Goal: Task Accomplishment & Management: Complete application form

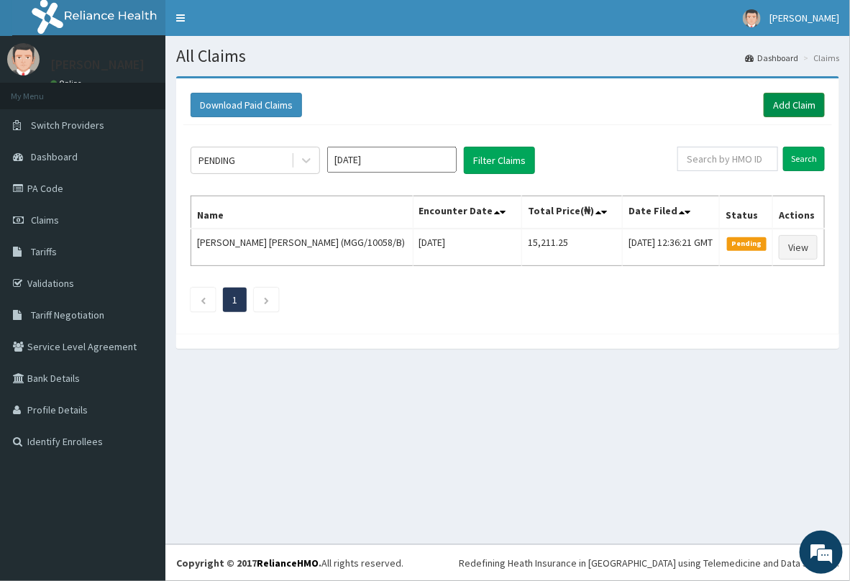
click at [786, 112] on link "Add Claim" at bounding box center [794, 105] width 61 height 24
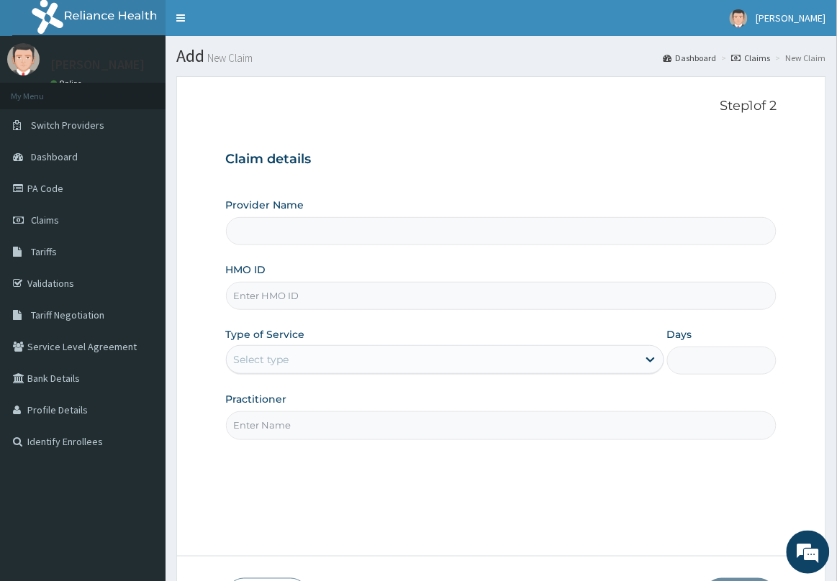
click at [397, 289] on input "HMO ID" at bounding box center [501, 296] width 551 height 28
type input "Delta Crown Hospital & Maternity Home"
click at [404, 295] on input "HMO ID" at bounding box center [501, 296] width 551 height 28
type input "OAA/10003/B"
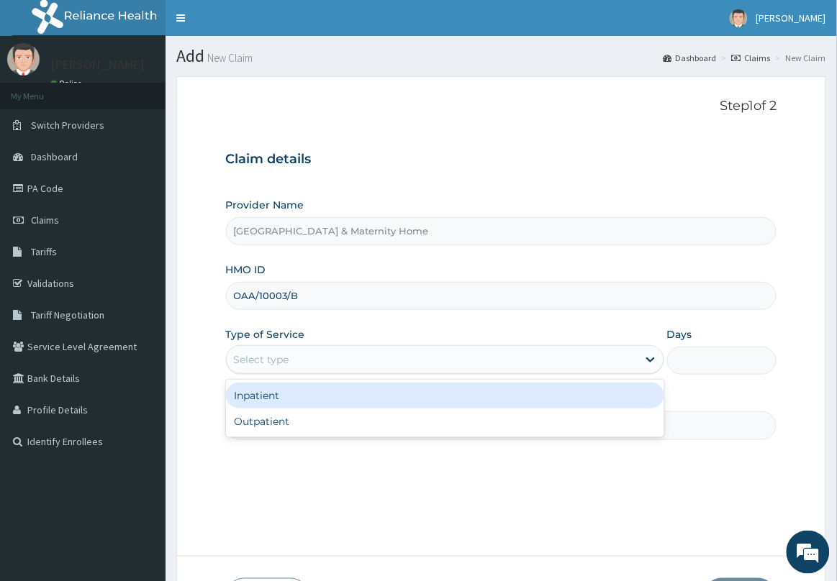
click at [418, 360] on div "Select type" at bounding box center [432, 359] width 411 height 23
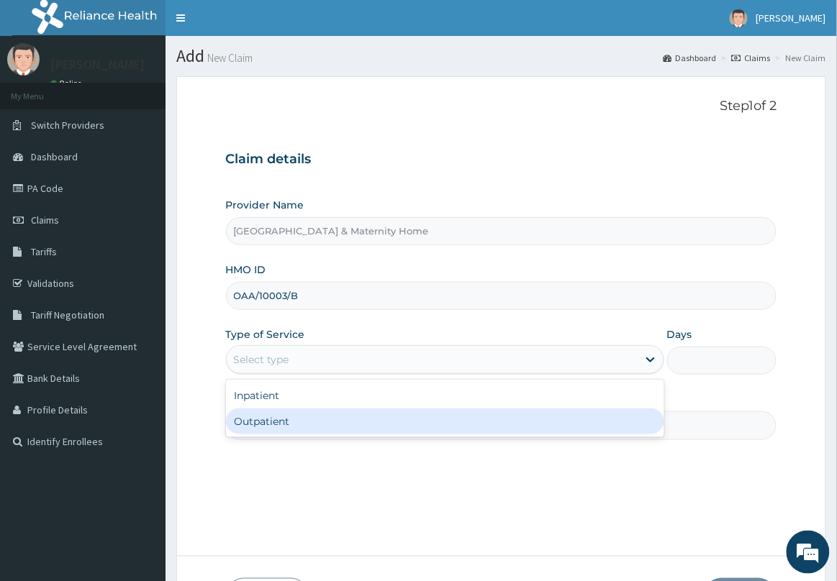
click at [394, 416] on div "Outpatient" at bounding box center [445, 422] width 438 height 26
type input "1"
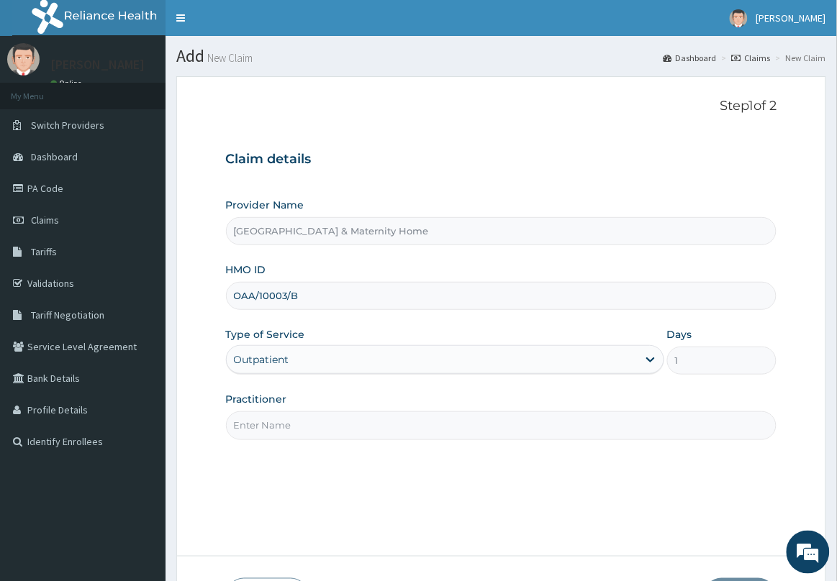
click at [391, 422] on input "Practitioner" at bounding box center [501, 426] width 551 height 28
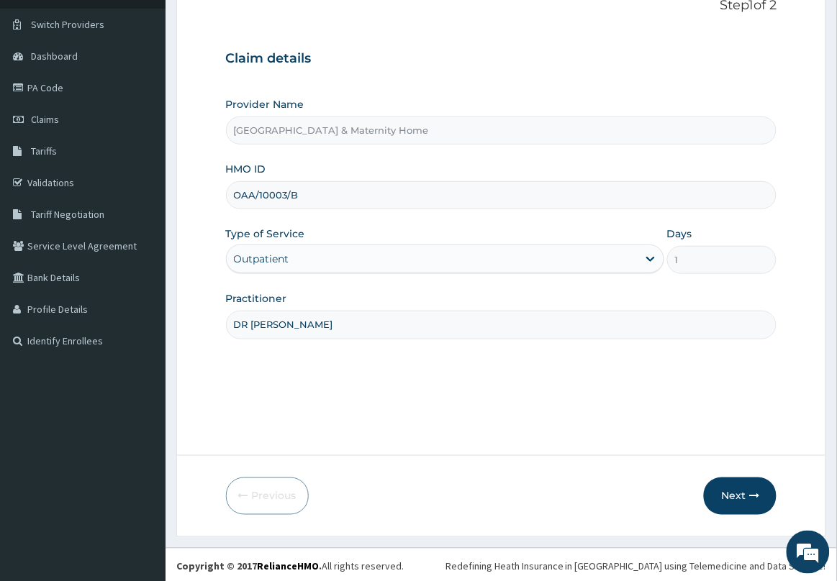
scroll to position [105, 0]
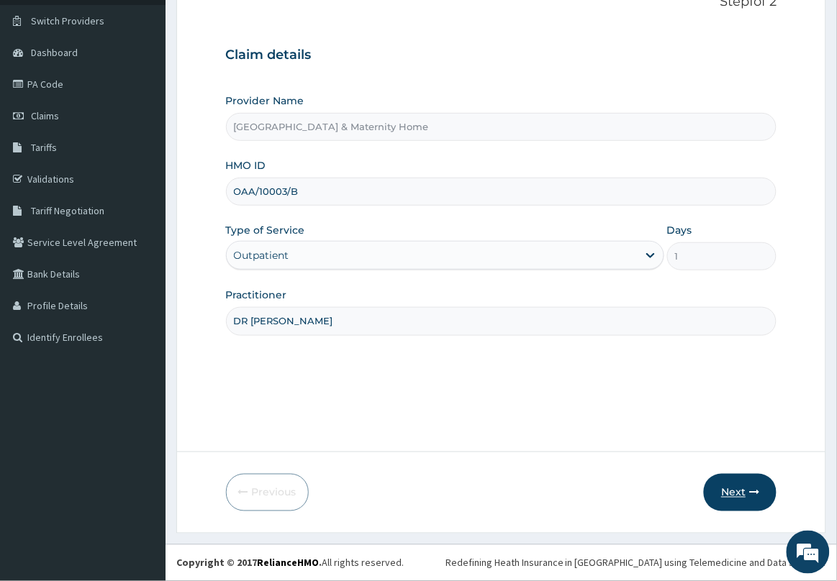
type input "DR [PERSON_NAME]"
click at [732, 489] on button "Next" at bounding box center [740, 492] width 73 height 37
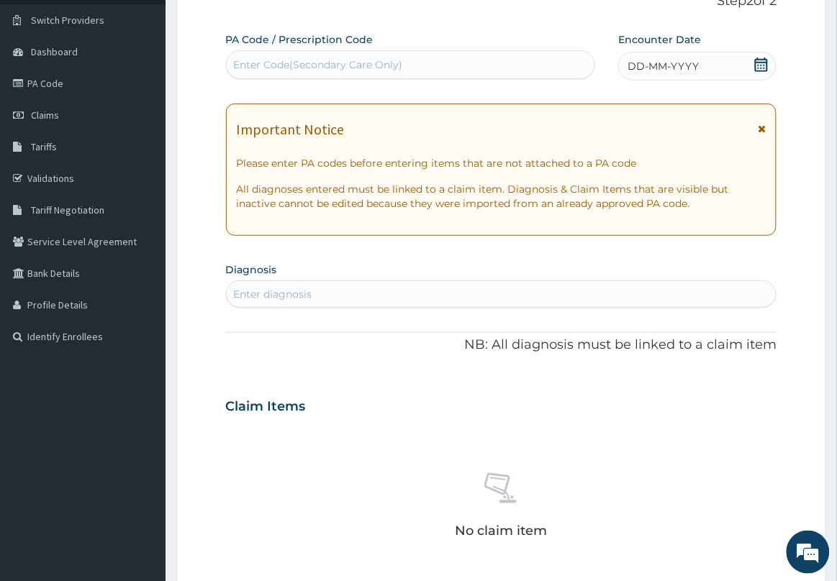
drag, startPoint x: 764, startPoint y: 131, endPoint x: 757, endPoint y: 112, distance: 20.0
click at [763, 130] on icon at bounding box center [762, 129] width 8 height 10
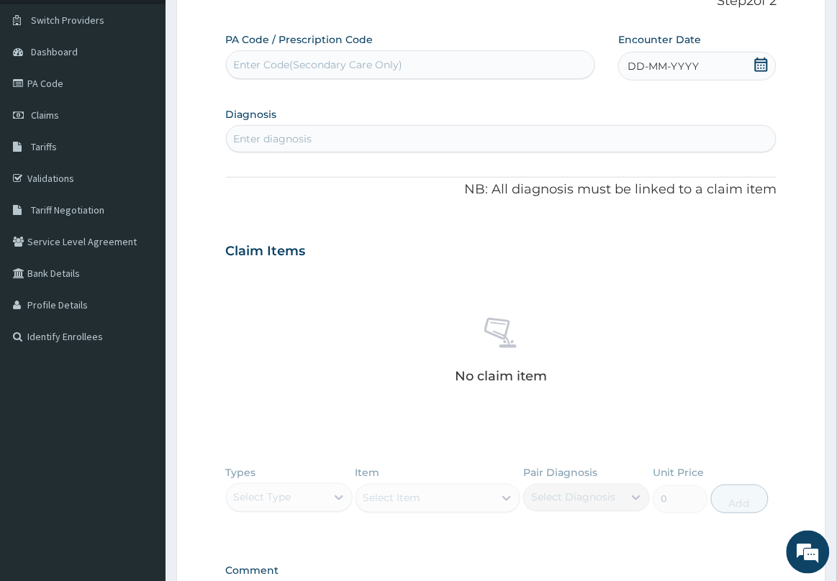
click at [760, 65] on icon at bounding box center [761, 65] width 14 height 14
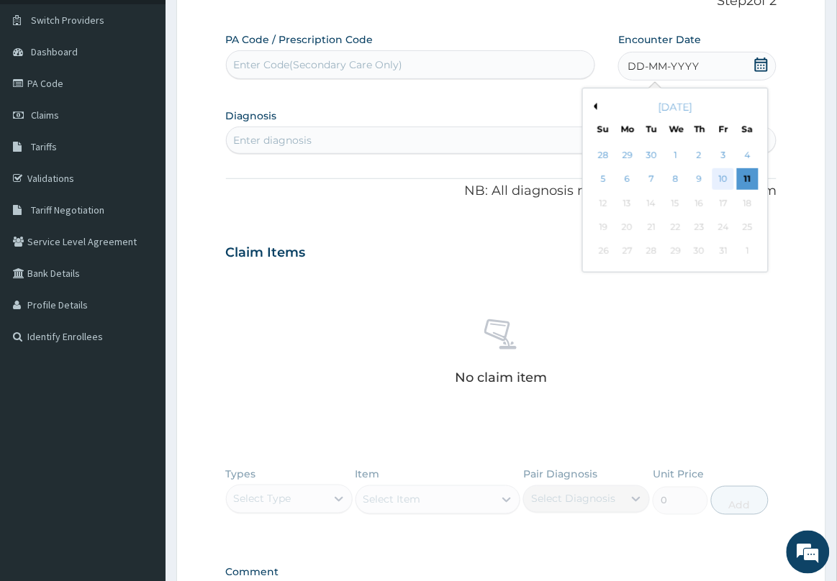
click at [727, 178] on div "10" at bounding box center [723, 180] width 22 height 22
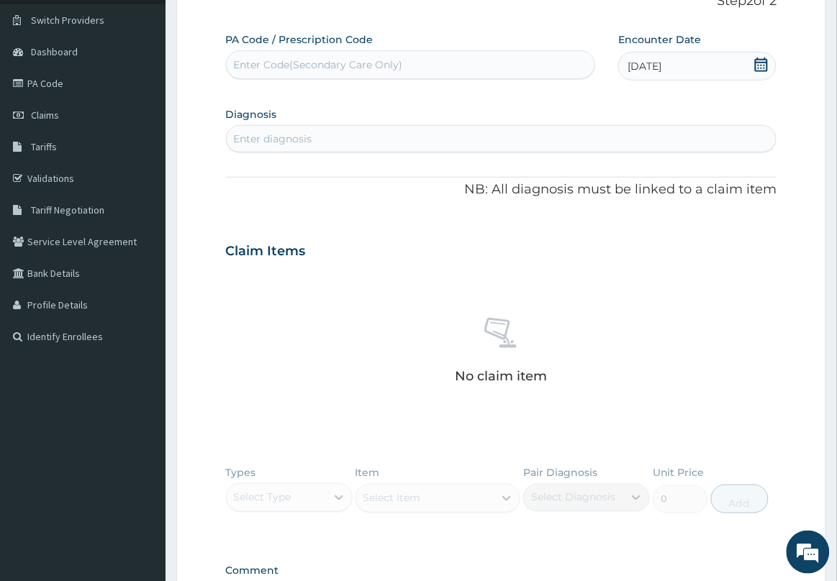
drag, startPoint x: 763, startPoint y: 67, endPoint x: 761, endPoint y: 85, distance: 18.1
click at [763, 68] on icon at bounding box center [761, 65] width 14 height 14
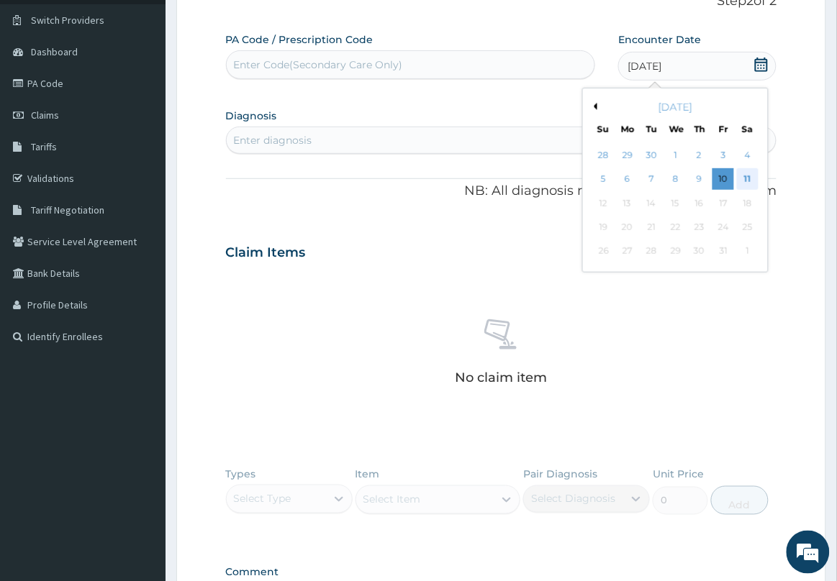
click at [750, 170] on div "11" at bounding box center [748, 180] width 22 height 22
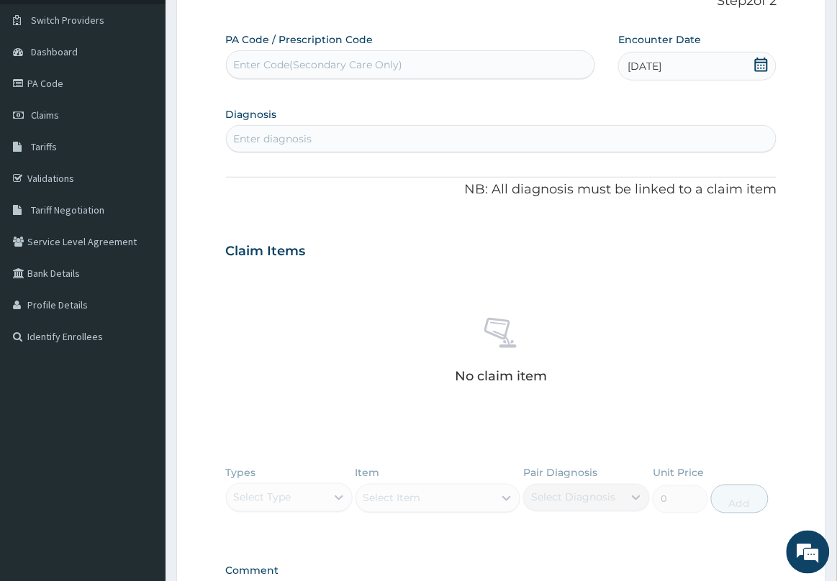
click at [502, 131] on div "Enter diagnosis" at bounding box center [502, 138] width 550 height 23
type input "B"
type input "[MEDICAL_DATA]"
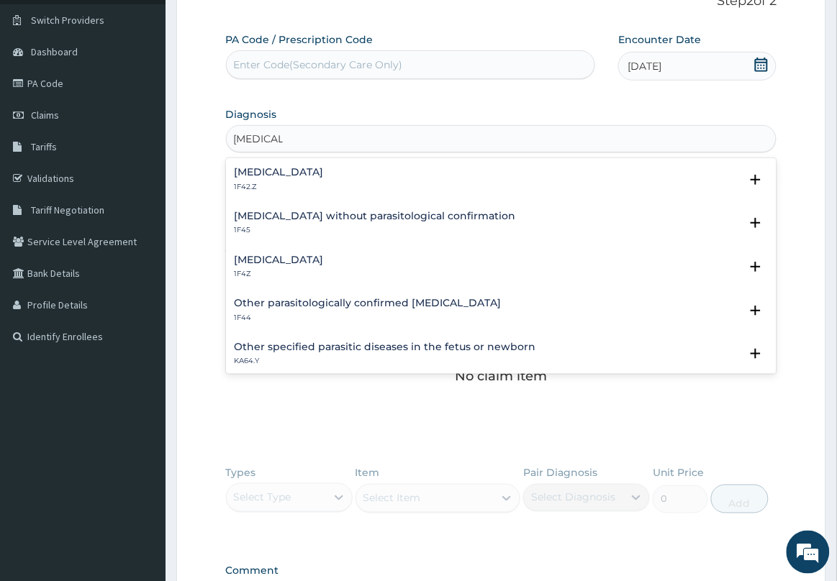
click at [324, 180] on div "Plasmodium malariae malaria without complication 1F42.Z" at bounding box center [279, 179] width 89 height 25
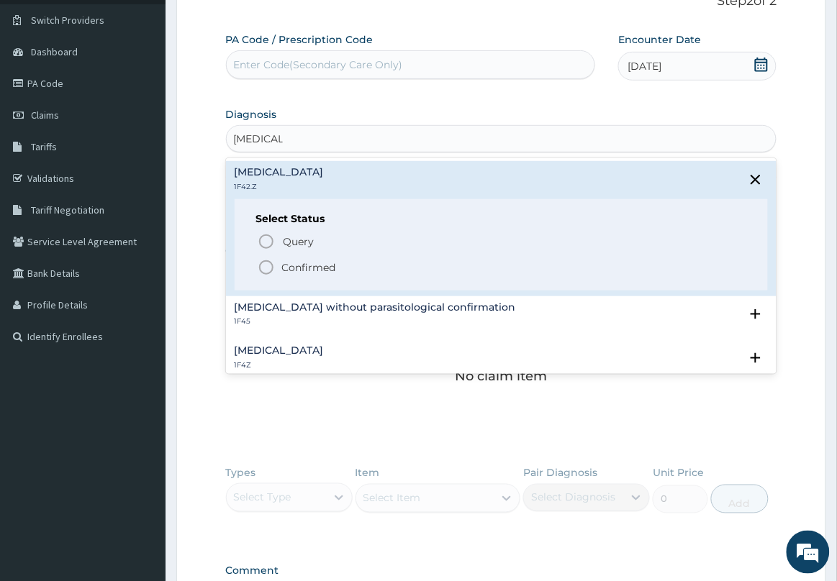
click at [324, 264] on p "Confirmed" at bounding box center [309, 267] width 54 height 14
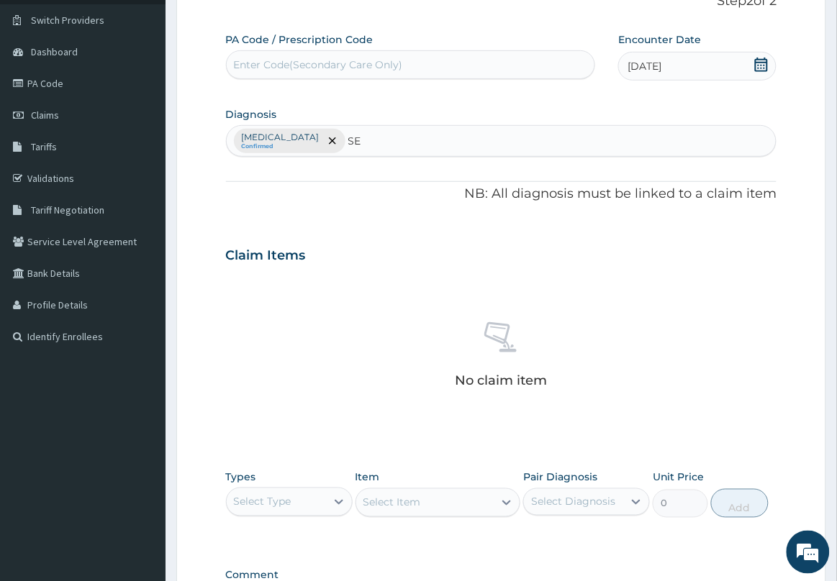
type input "S"
type input "SEPTIC"
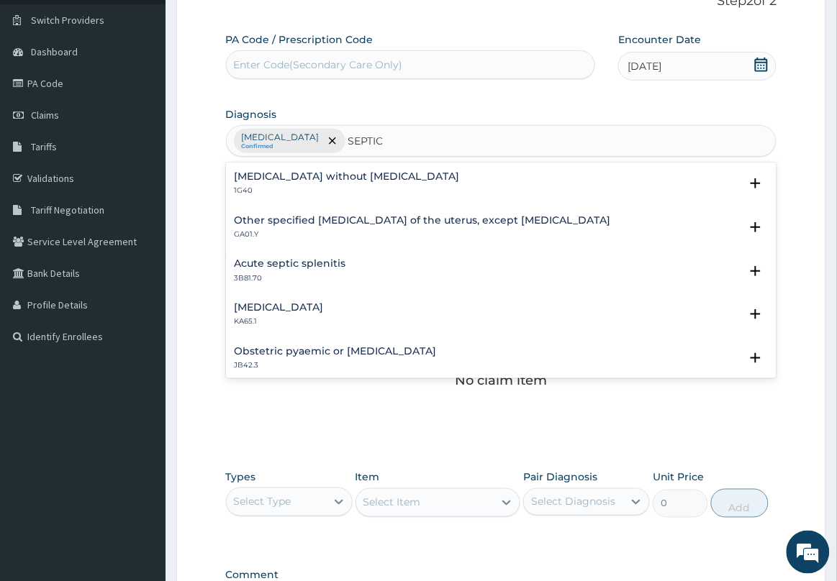
click at [268, 184] on div "Sepsis without septic shock 1G40" at bounding box center [347, 183] width 225 height 25
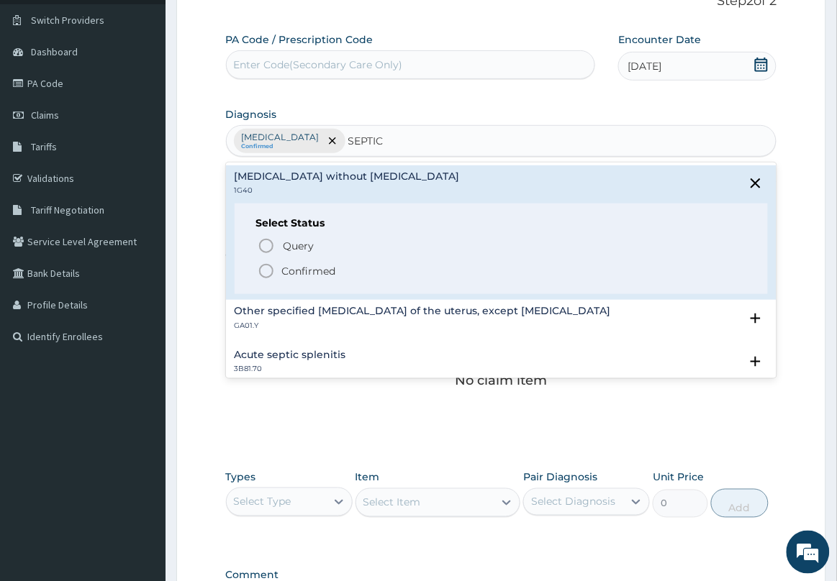
click at [296, 268] on p "Confirmed" at bounding box center [309, 271] width 54 height 14
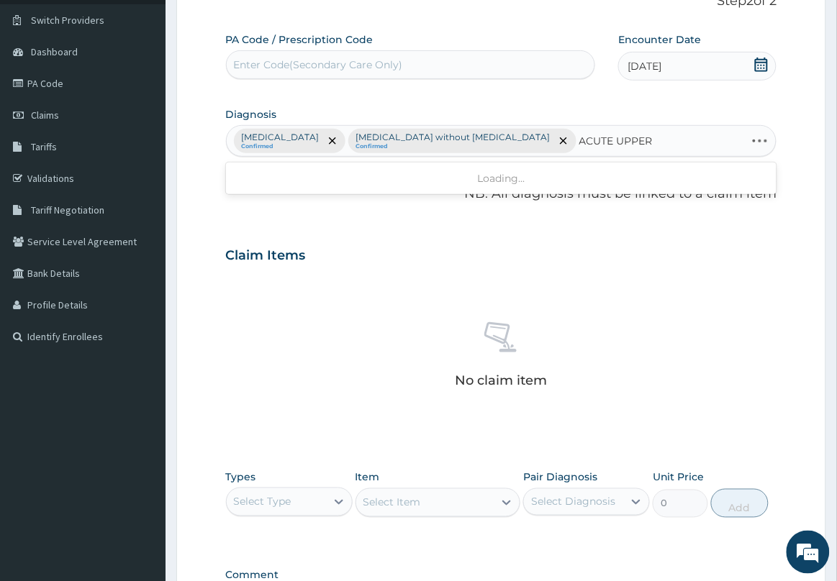
type input "ACUTE UPPER"
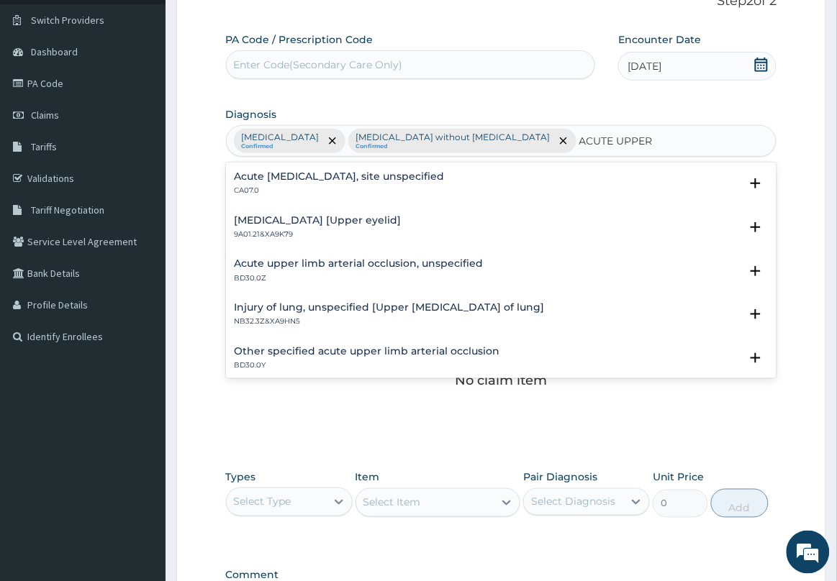
click at [326, 171] on h4 "Acute [MEDICAL_DATA], site unspecified" at bounding box center [340, 176] width 210 height 11
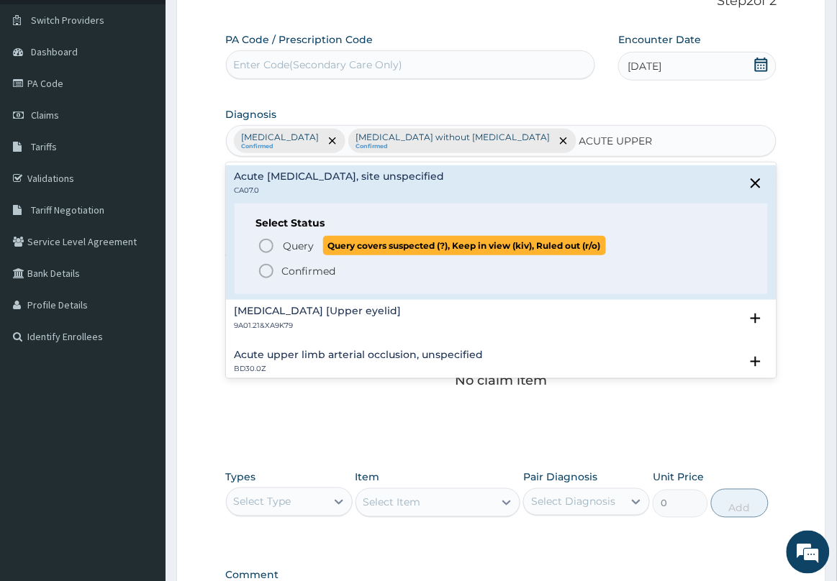
click at [290, 254] on p "Query Query covers suspected (?), Keep in view (kiv), Ruled out (r/o)" at bounding box center [444, 245] width 324 height 19
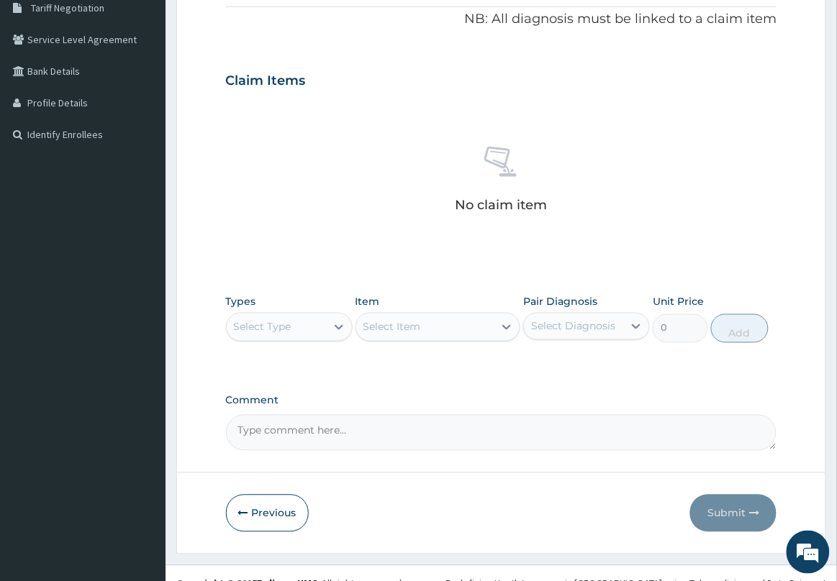
scroll to position [328, 0]
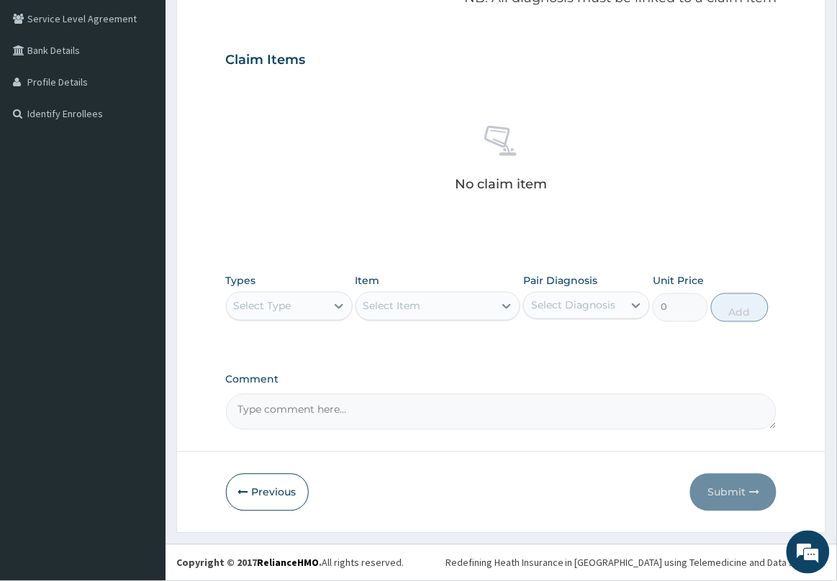
click at [289, 313] on div "Select Type" at bounding box center [263, 306] width 58 height 14
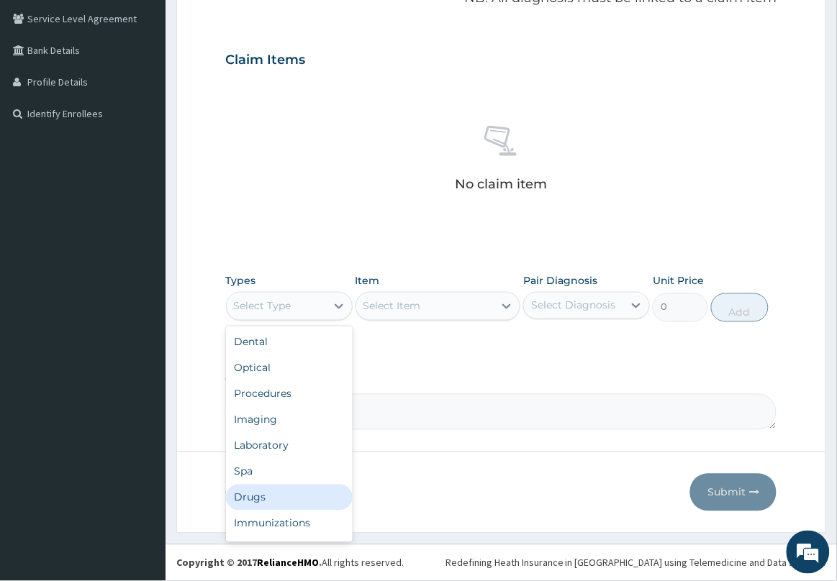
click at [271, 502] on div "Drugs" at bounding box center [289, 498] width 127 height 26
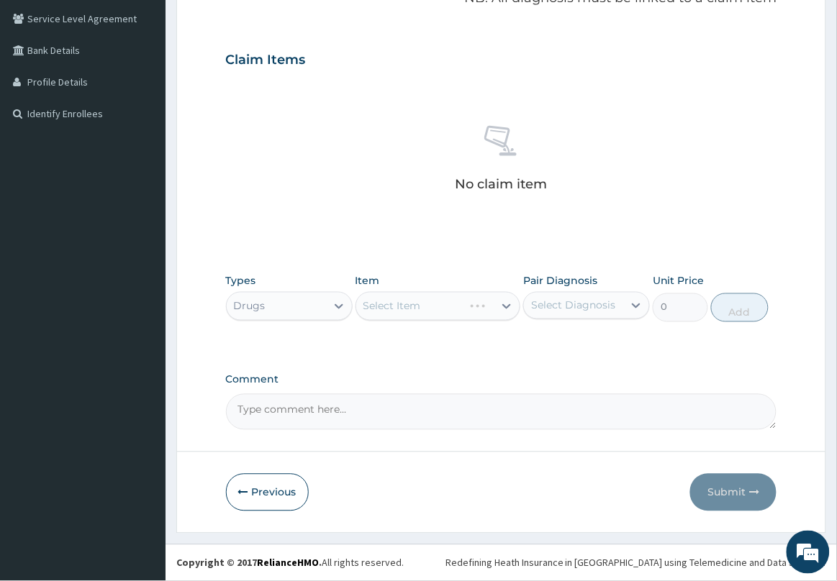
click at [462, 314] on div "Select Item" at bounding box center [437, 306] width 165 height 29
click at [463, 314] on div "Select Item" at bounding box center [425, 306] width 138 height 23
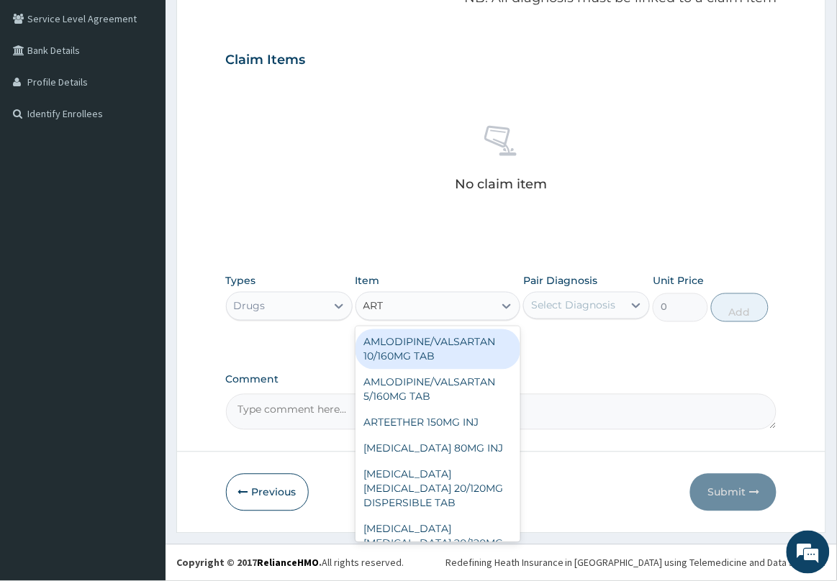
type input "ARTE"
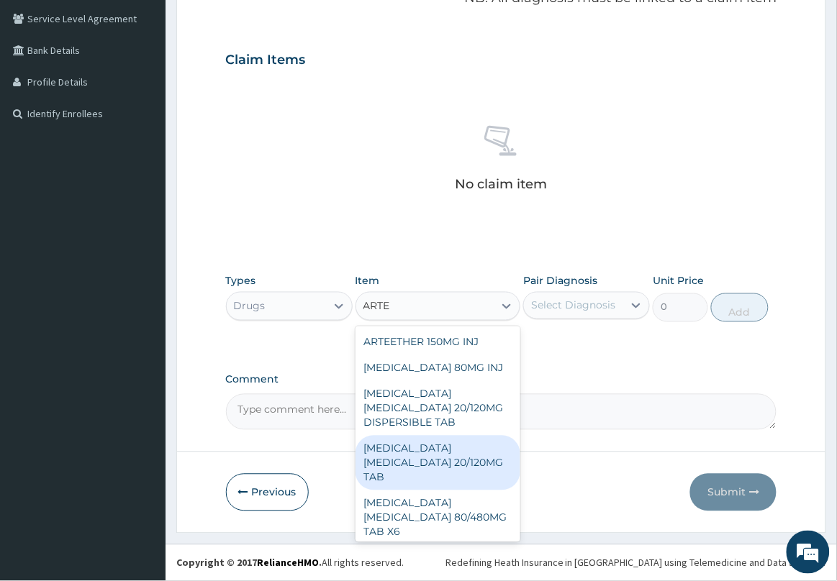
click at [461, 452] on div "ARTEMETHER LUMEFANTRINE 20/120MG TAB" at bounding box center [437, 463] width 165 height 55
type input "84"
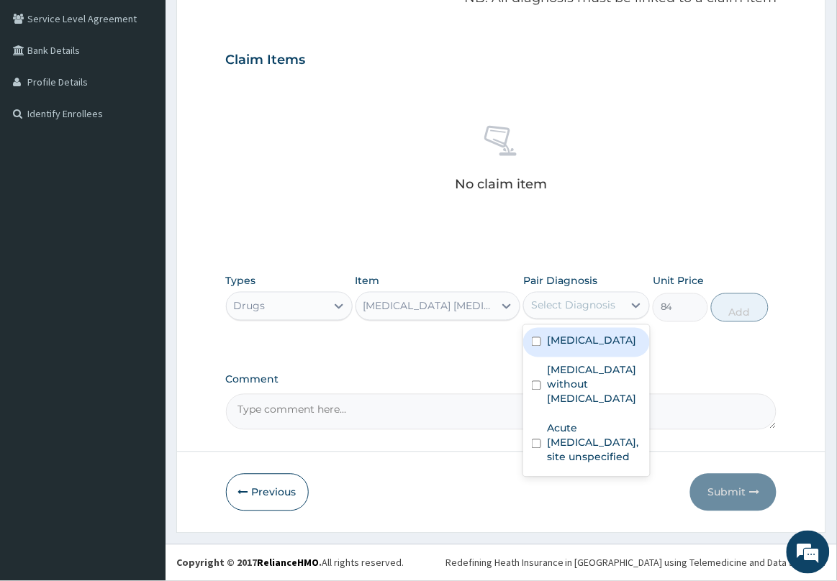
click at [573, 311] on div "Select Diagnosis" at bounding box center [573, 306] width 84 height 14
click at [599, 348] on label "Plasmodium malariae malaria without complication" at bounding box center [591, 341] width 89 height 14
checkbox input "true"
click at [750, 311] on button "Add" at bounding box center [740, 308] width 58 height 29
type input "0"
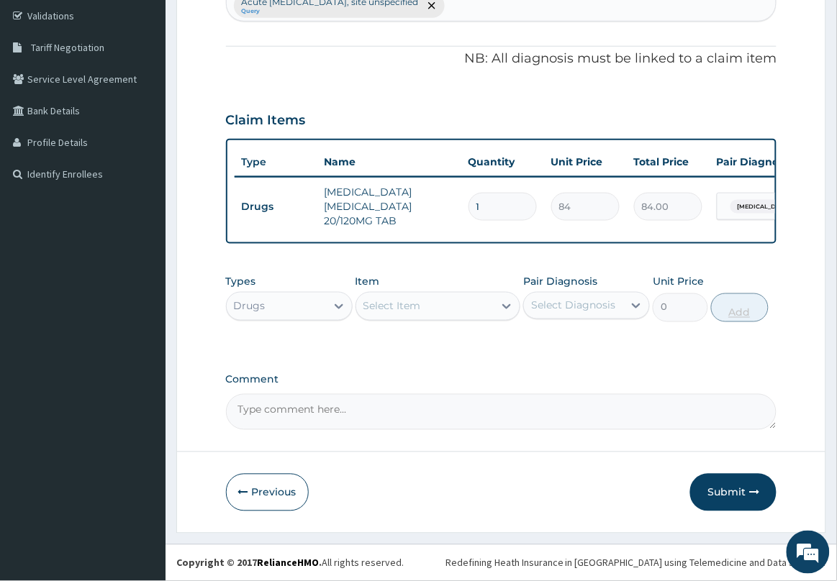
scroll to position [279, 0]
type input "0.00"
type input "6"
type input "504.00"
type input "6"
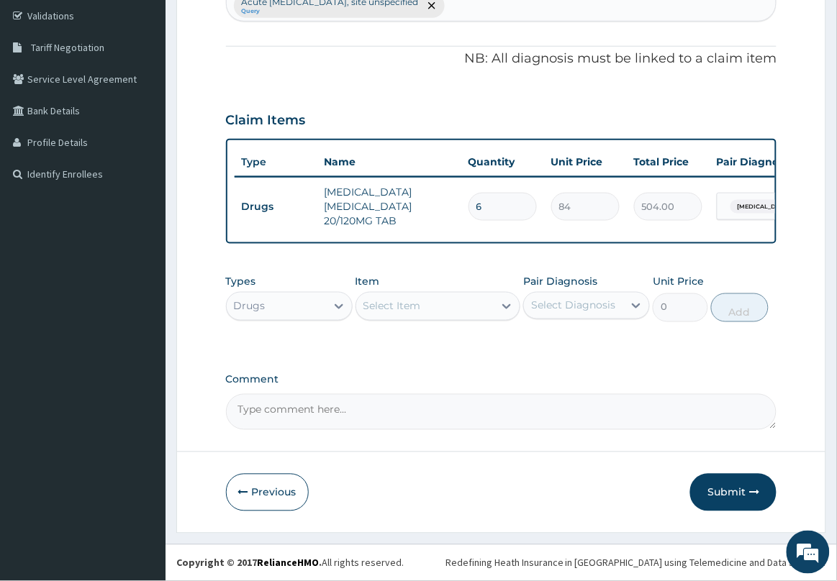
click at [479, 303] on div "Select Item" at bounding box center [425, 306] width 138 height 23
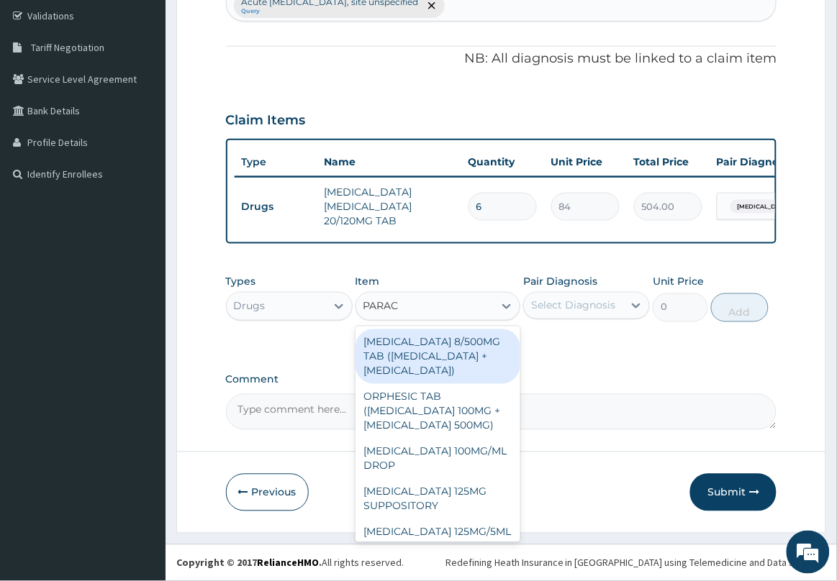
type input "PARACE"
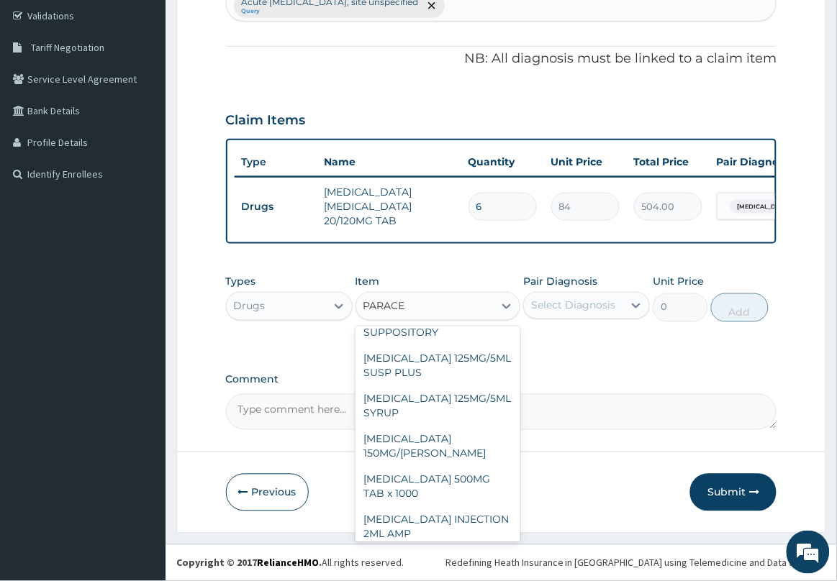
scroll to position [180, 0]
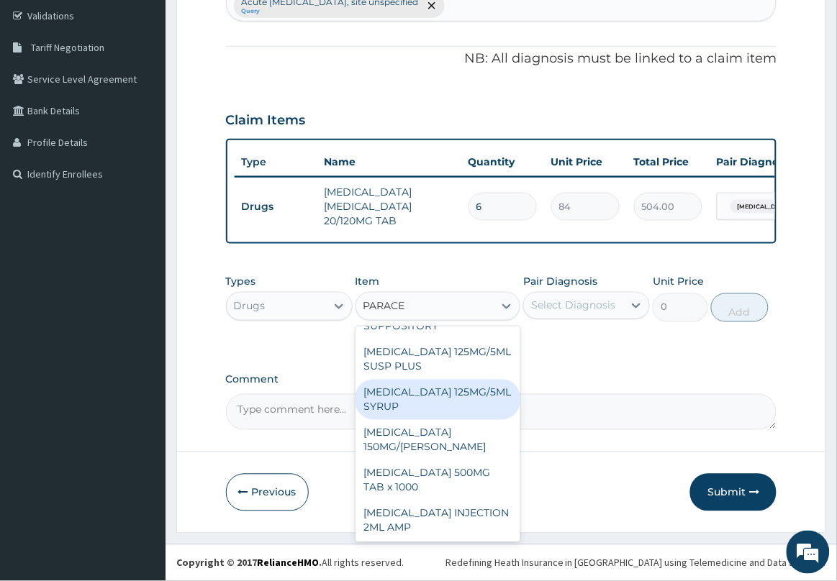
click at [445, 416] on div "PARACETAMOL 125MG/5ML SYRUP" at bounding box center [437, 400] width 165 height 40
type input "525"
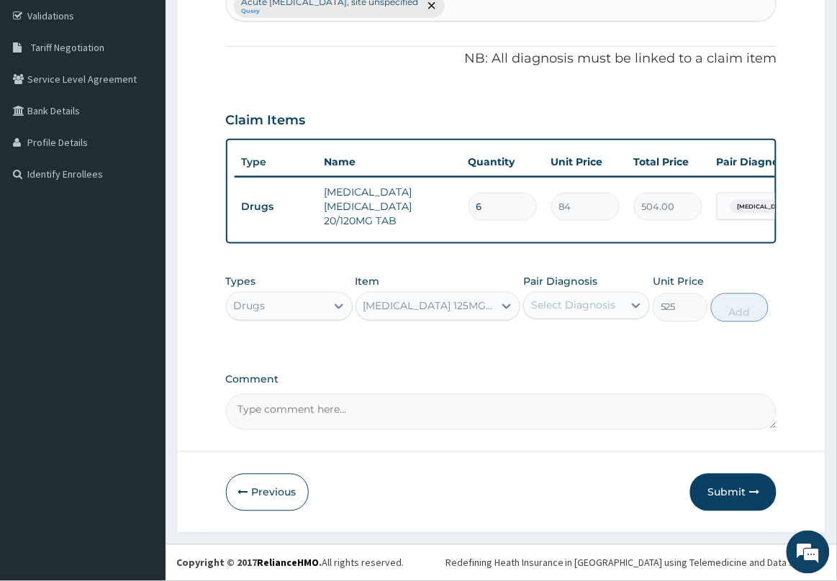
click at [583, 311] on div "Select Diagnosis" at bounding box center [573, 306] width 84 height 14
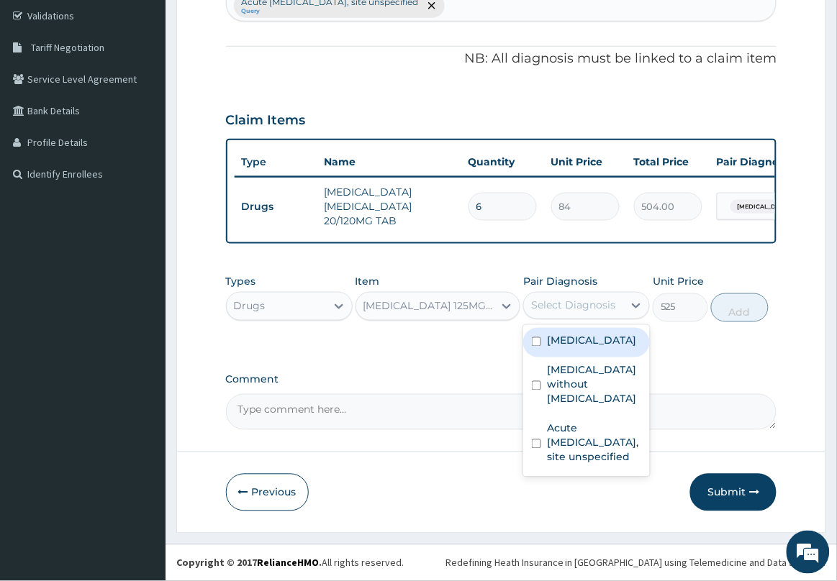
drag, startPoint x: 561, startPoint y: 373, endPoint x: 655, endPoint y: 340, distance: 99.7
click at [563, 348] on label "Plasmodium malariae malaria without complication" at bounding box center [591, 341] width 89 height 14
checkbox input "true"
click at [754, 311] on button "Add" at bounding box center [740, 308] width 58 height 29
type input "0"
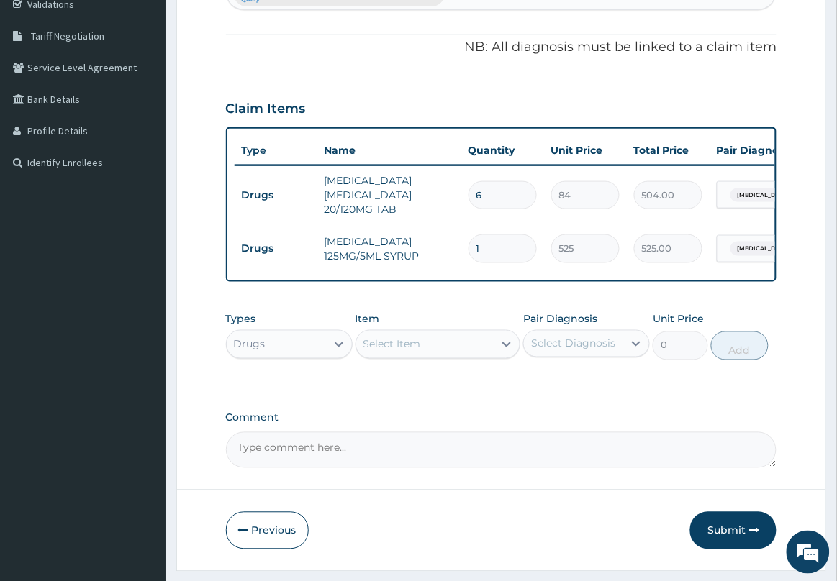
click at [401, 349] on div "Select Item" at bounding box center [392, 344] width 58 height 14
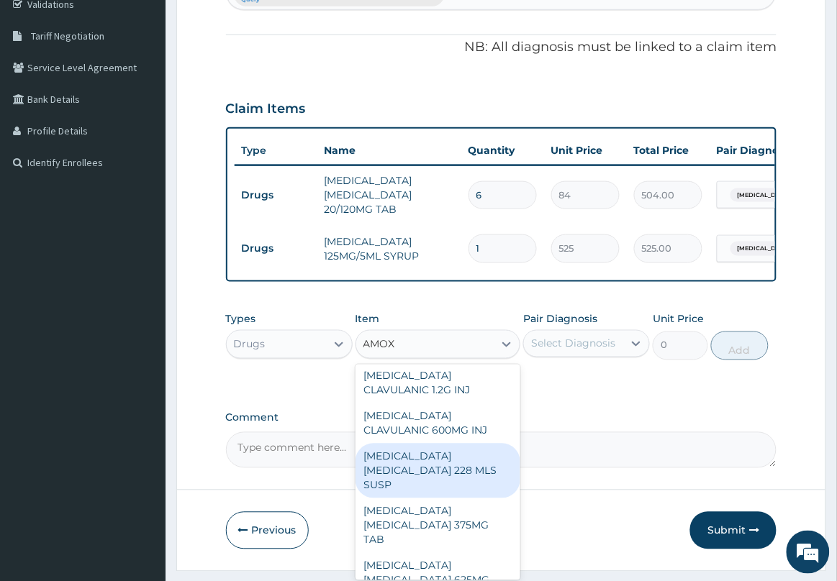
type input "AMOXI"
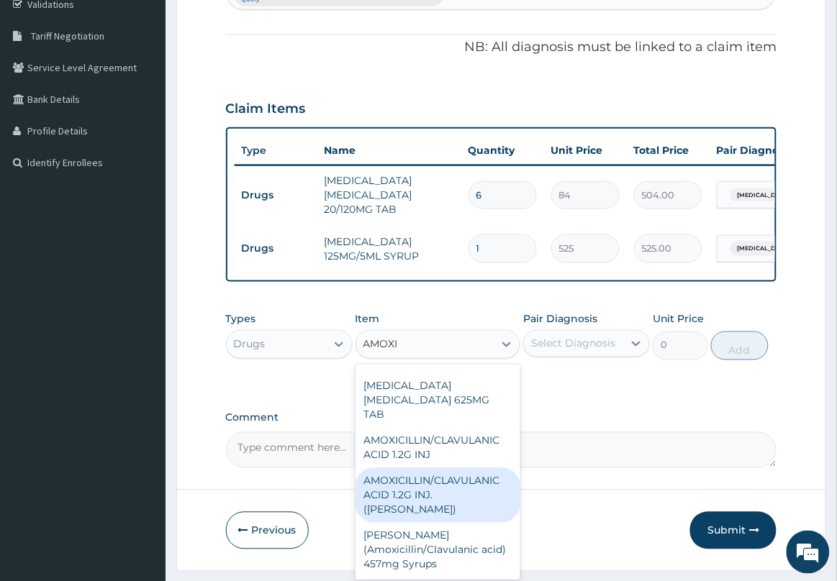
scroll to position [368, 0]
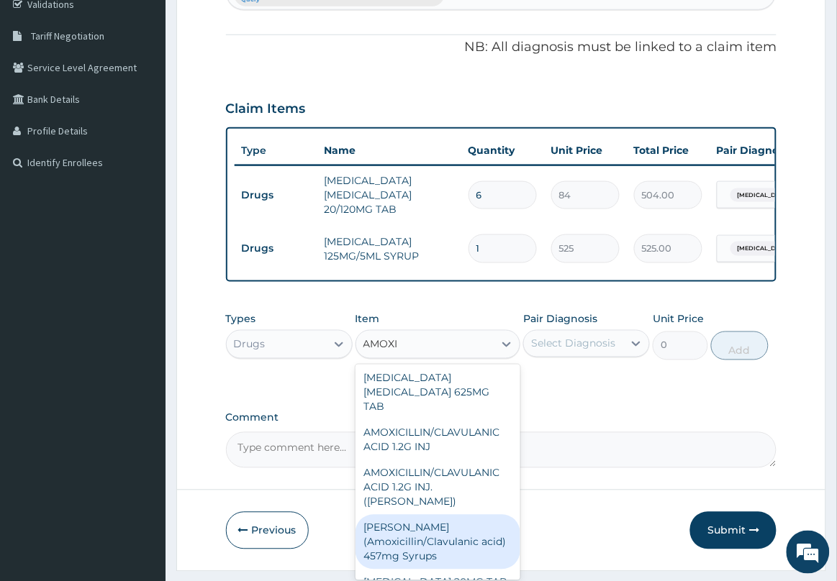
click at [462, 520] on div "Fleming (Amoxicillin/Clavulanic acid) 457mg Syrups" at bounding box center [437, 542] width 165 height 55
type input "5000"
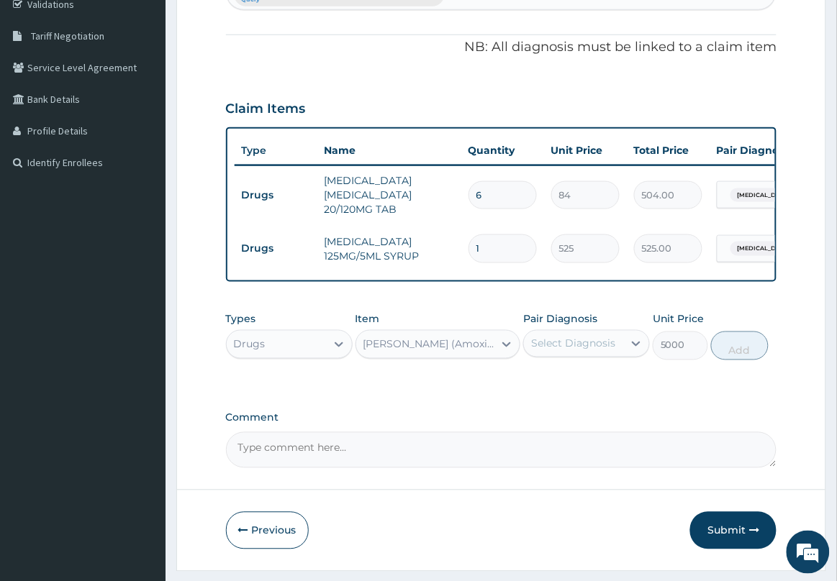
click at [563, 351] on div "Select Diagnosis" at bounding box center [573, 344] width 84 height 14
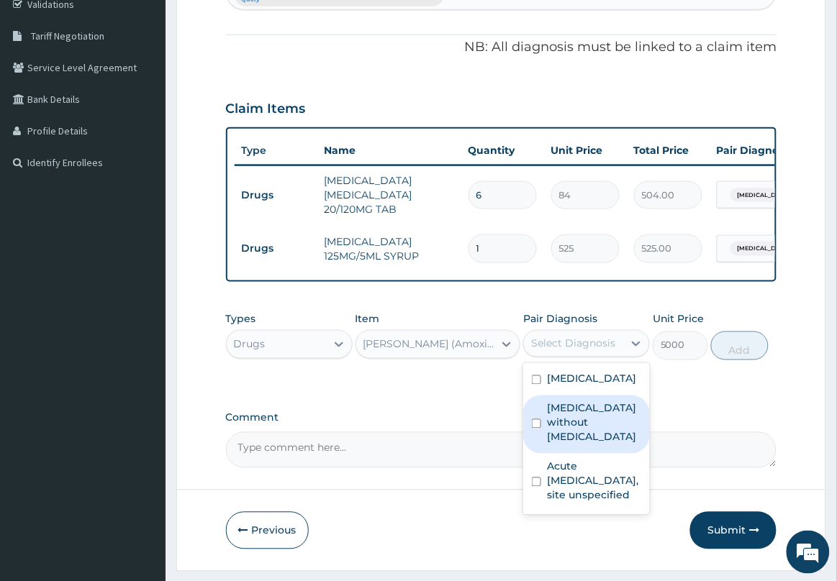
drag, startPoint x: 578, startPoint y: 468, endPoint x: 609, endPoint y: 418, distance: 59.5
click at [581, 445] on label "[MEDICAL_DATA] without [MEDICAL_DATA]" at bounding box center [594, 422] width 94 height 43
checkbox input "true"
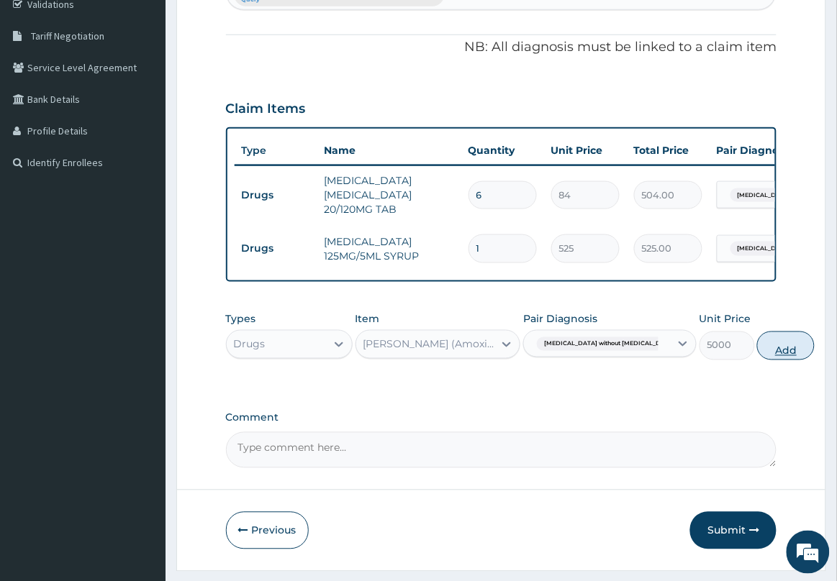
click at [757, 360] on button "Add" at bounding box center [786, 346] width 58 height 29
type input "0"
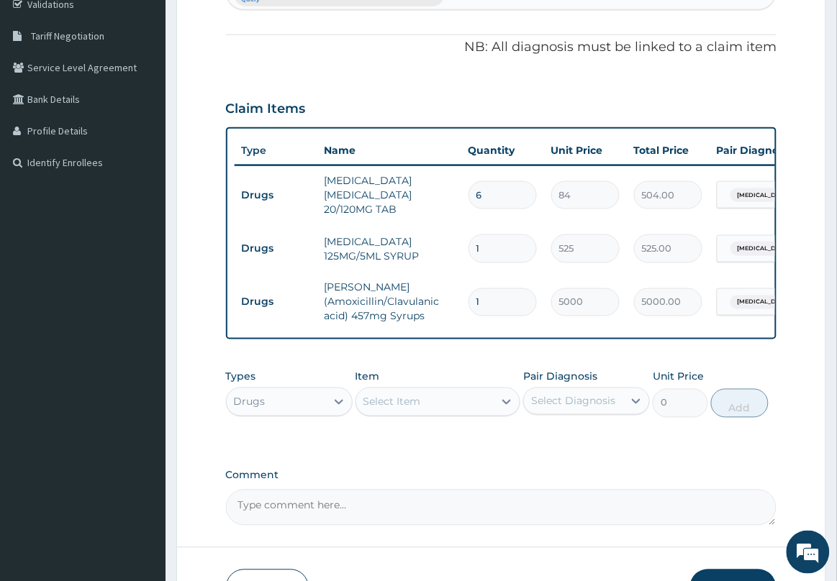
click at [455, 412] on div "Select Item" at bounding box center [425, 402] width 138 height 23
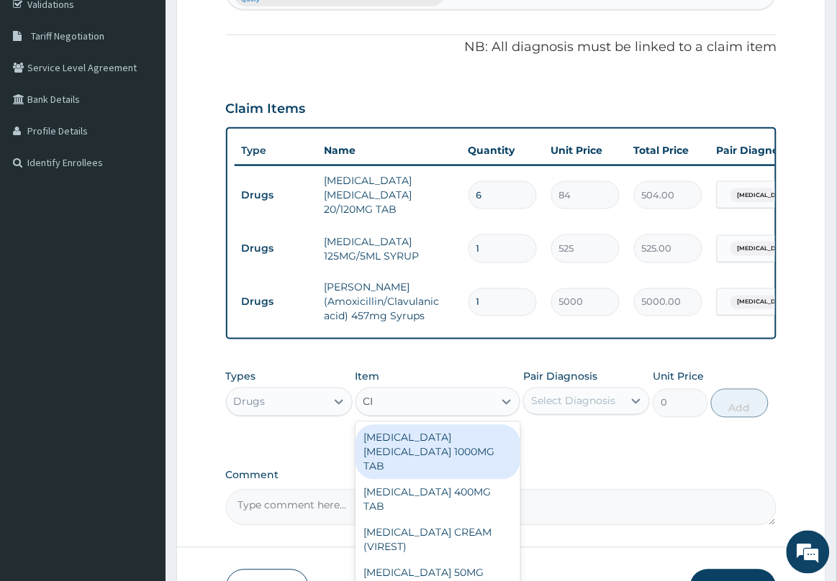
type input "C"
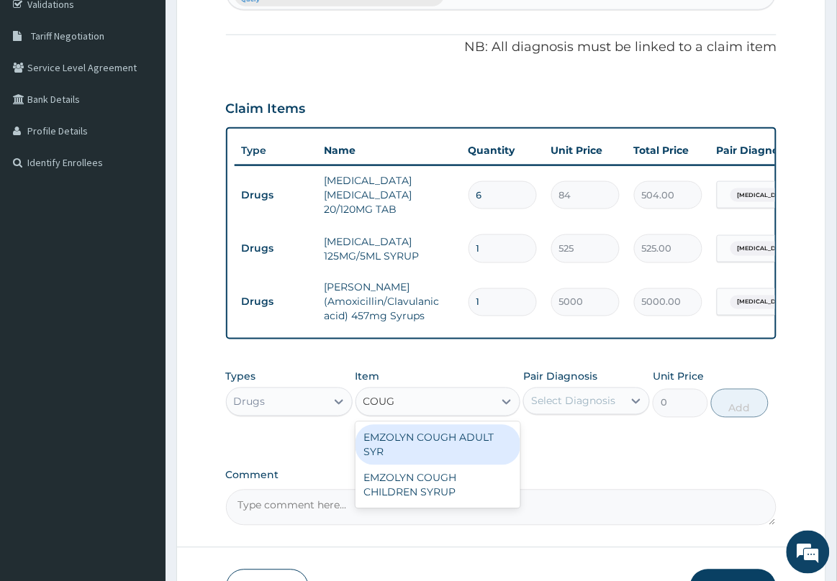
type input "COUGH"
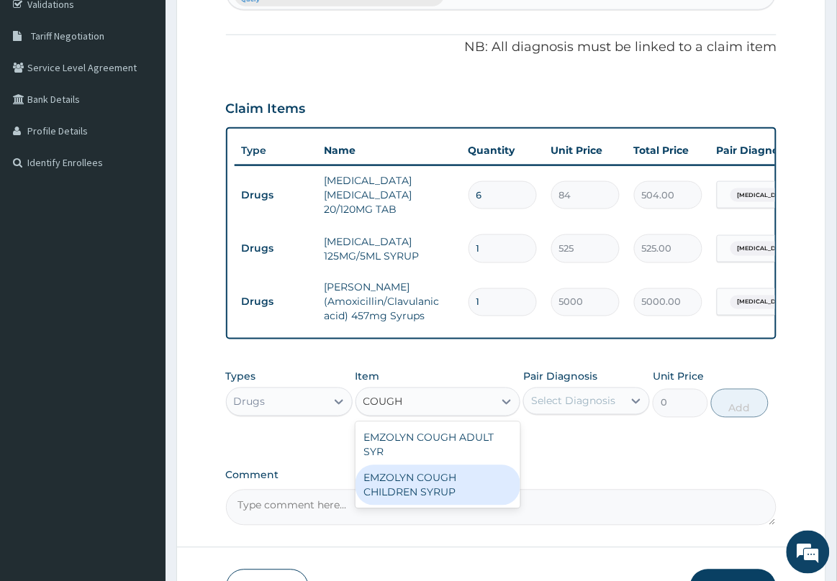
click at [450, 497] on div "EMZOLYN COUGH CHILDREN SYRUP" at bounding box center [437, 486] width 165 height 40
type input "525"
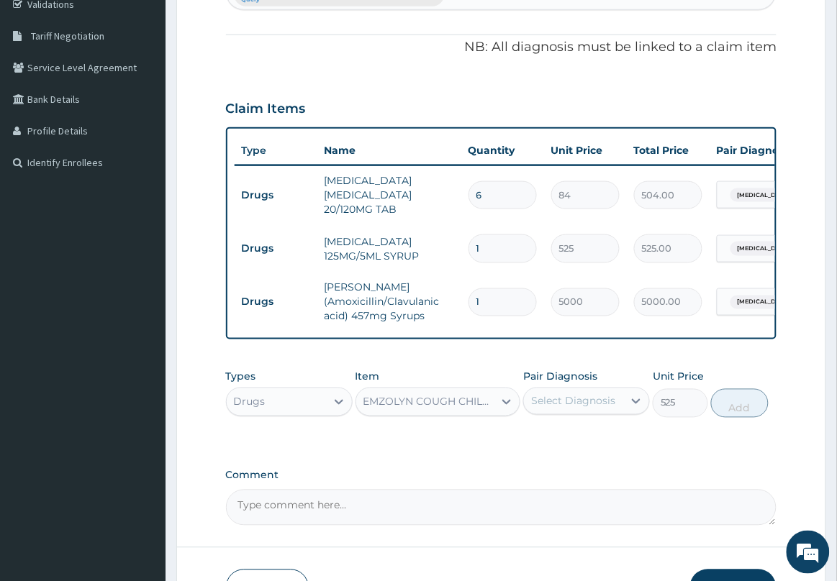
click at [583, 409] on div "Select Diagnosis" at bounding box center [573, 401] width 84 height 14
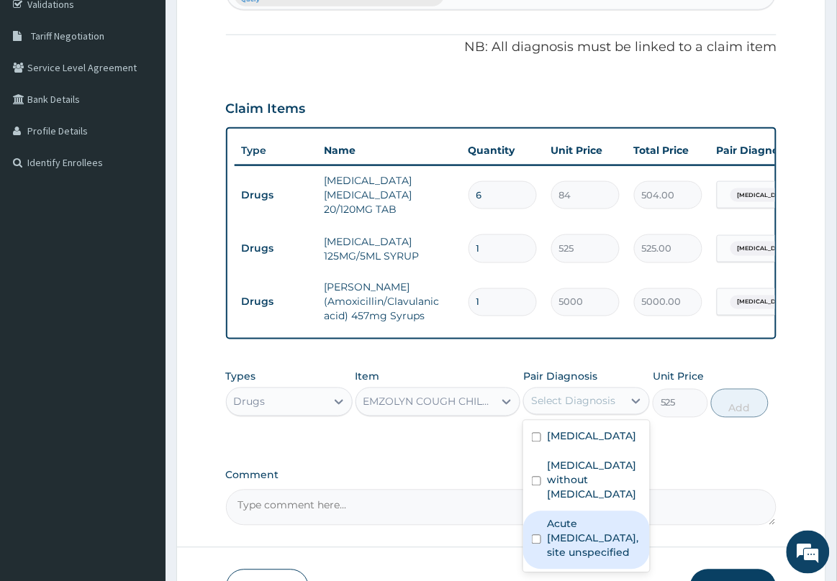
drag, startPoint x: 577, startPoint y: 570, endPoint x: 619, endPoint y: 491, distance: 89.5
click at [578, 560] on label "Acute [MEDICAL_DATA], site unspecified" at bounding box center [594, 538] width 94 height 43
checkbox input "true"
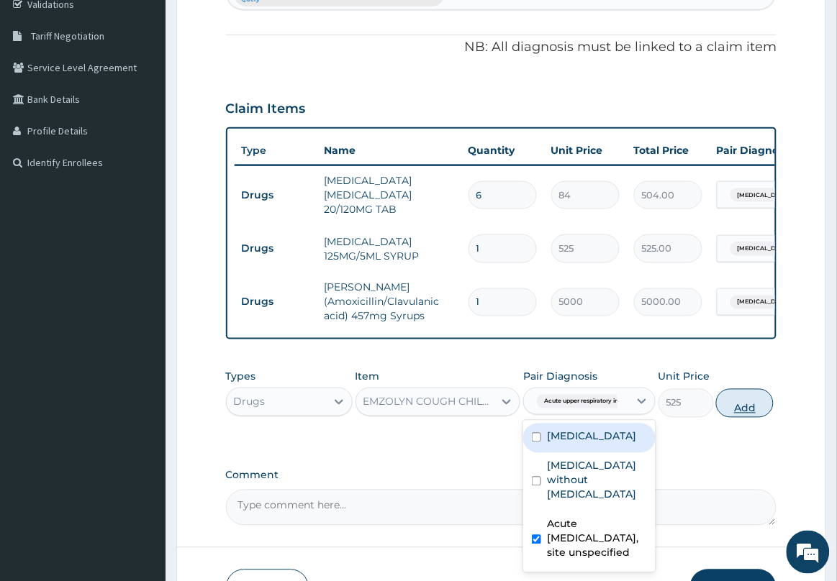
click at [736, 412] on button "Add" at bounding box center [745, 403] width 58 height 29
type input "0"
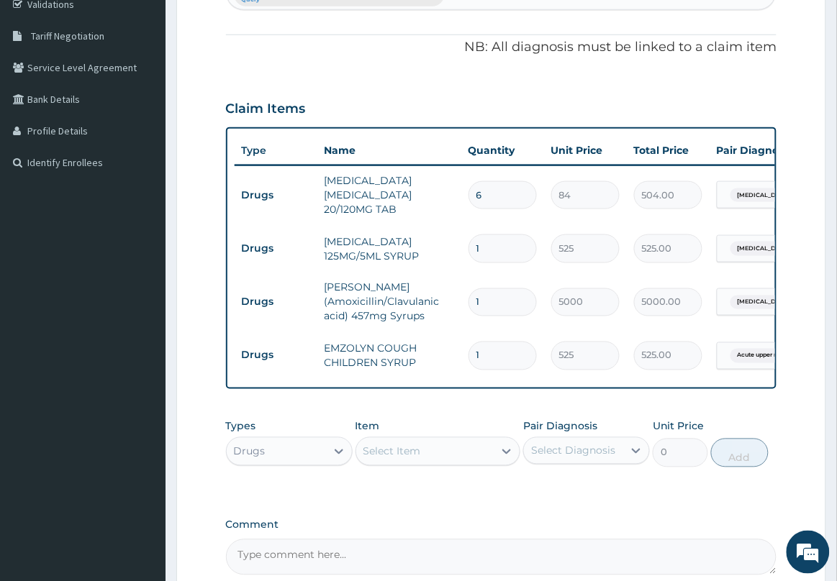
type input "0"
type input "0.00"
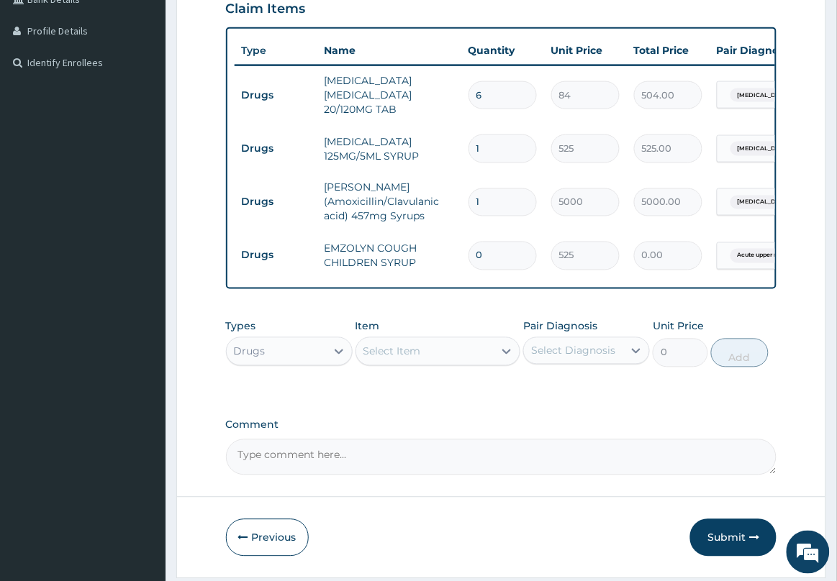
scroll to position [436, 0]
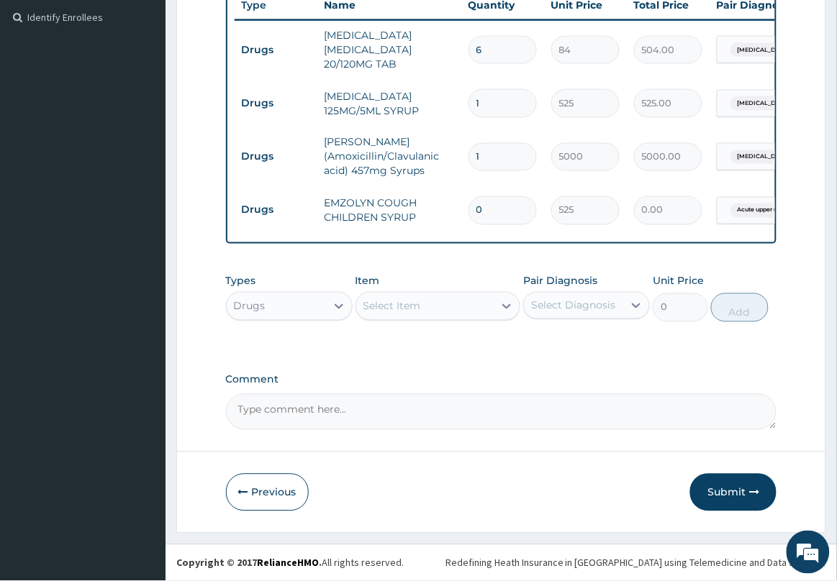
type input "0"
click at [459, 303] on div "Select Item" at bounding box center [425, 306] width 138 height 23
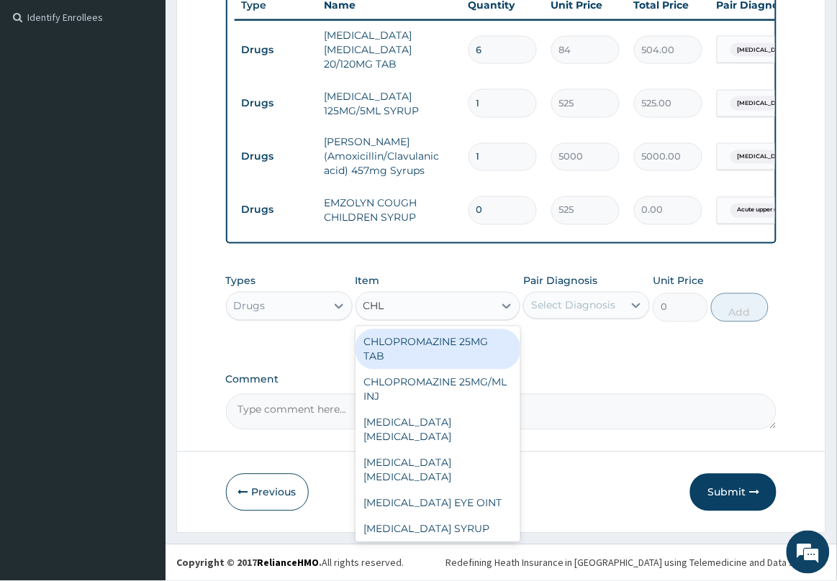
type input "CHLO"
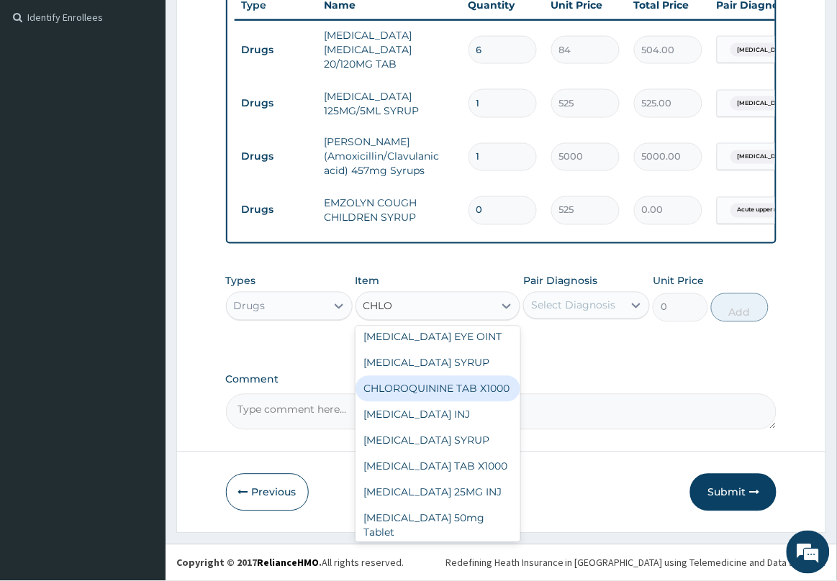
scroll to position [180, 0]
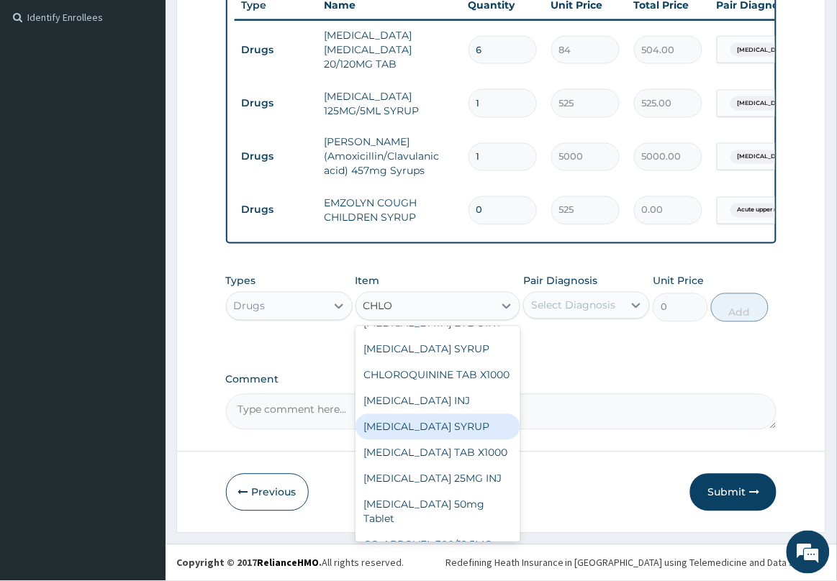
click at [450, 440] on div "CHLORPHENIRAMINE SYRUP" at bounding box center [437, 427] width 165 height 26
type input "350"
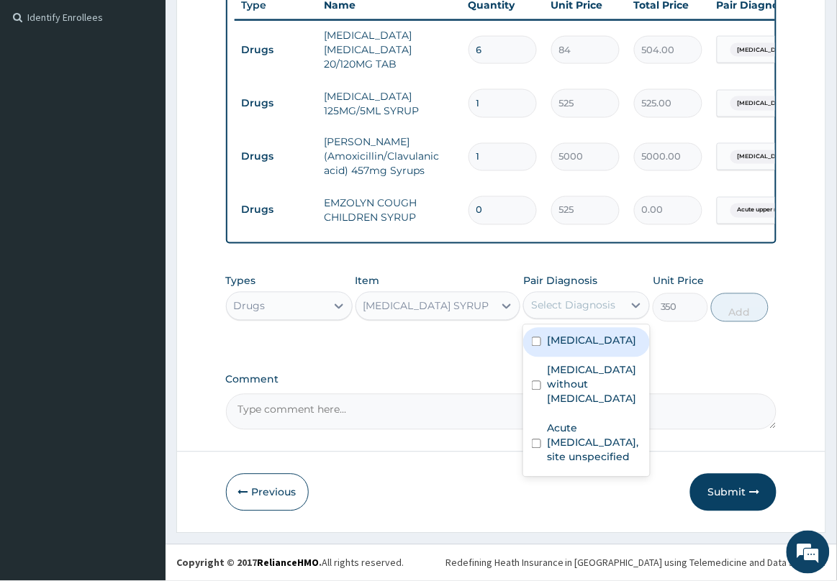
click at [574, 307] on div "Select Diagnosis" at bounding box center [573, 306] width 84 height 14
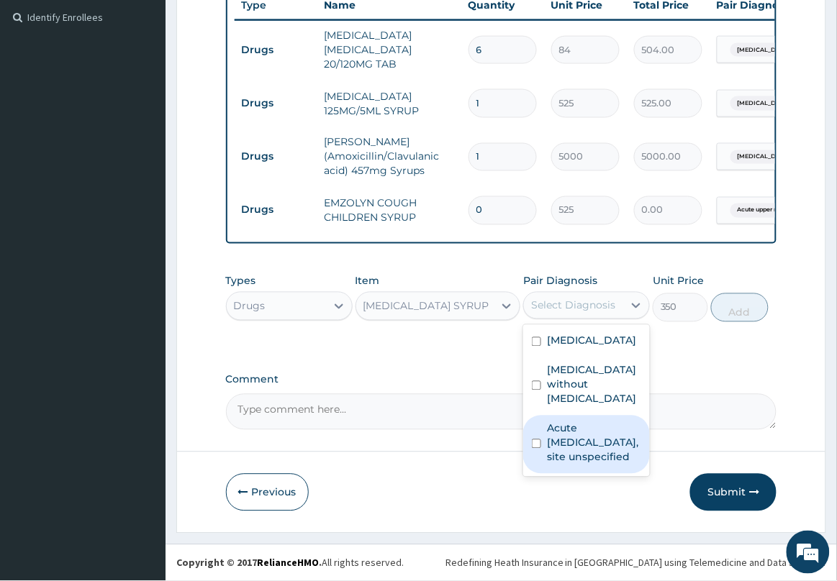
drag, startPoint x: 577, startPoint y: 470, endPoint x: 639, endPoint y: 364, distance: 122.5
click at [581, 465] on label "Acute [MEDICAL_DATA], site unspecified" at bounding box center [594, 443] width 94 height 43
checkbox input "true"
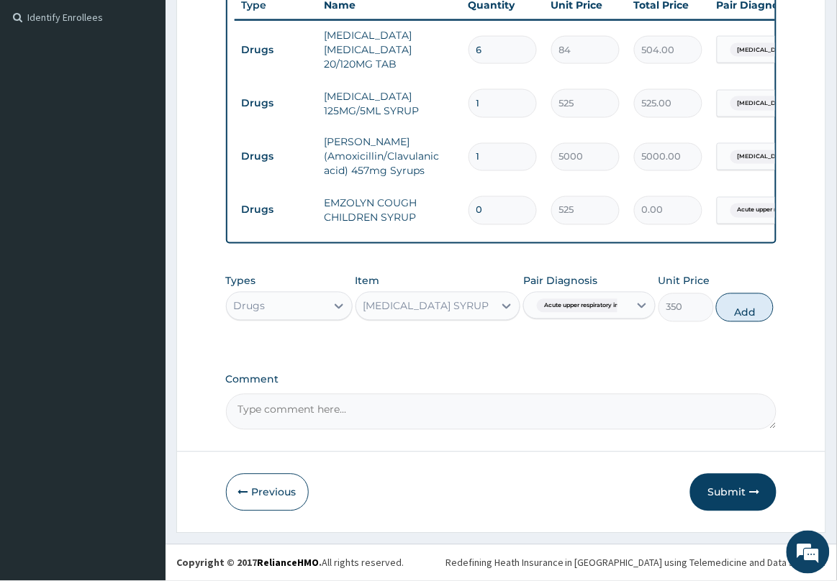
drag, startPoint x: 732, startPoint y: 312, endPoint x: 577, endPoint y: 332, distance: 156.8
click at [732, 311] on button "Add" at bounding box center [745, 308] width 58 height 29
type input "0"
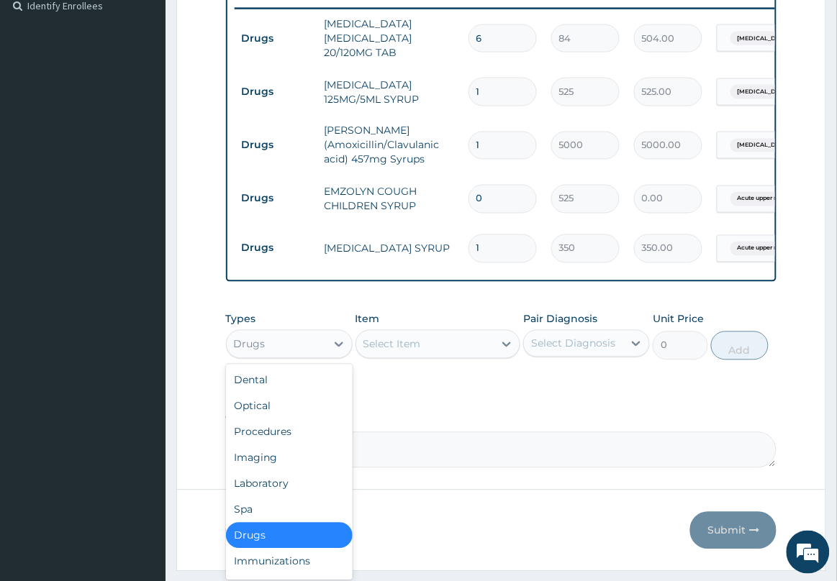
drag, startPoint x: 324, startPoint y: 350, endPoint x: 306, endPoint y: 403, distance: 55.5
click at [324, 356] on div "Drugs" at bounding box center [276, 344] width 99 height 23
drag, startPoint x: 299, startPoint y: 437, endPoint x: 310, endPoint y: 443, distance: 12.9
click at [301, 440] on div "Procedures" at bounding box center [289, 432] width 127 height 26
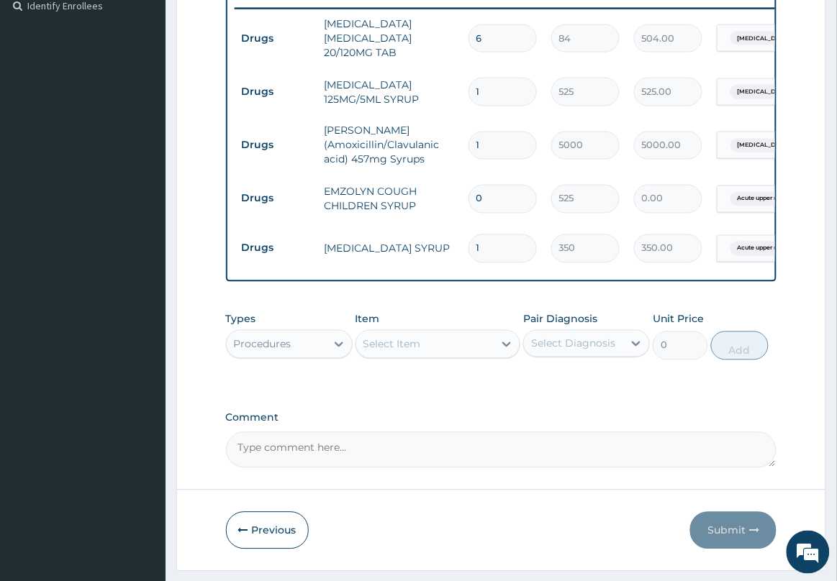
click at [419, 352] on div "Select Item" at bounding box center [392, 344] width 58 height 14
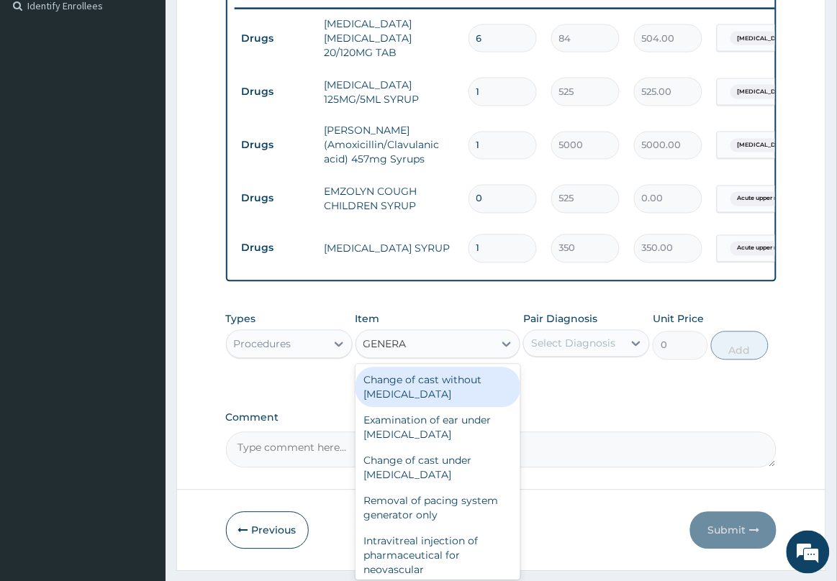
type input "GENERAL"
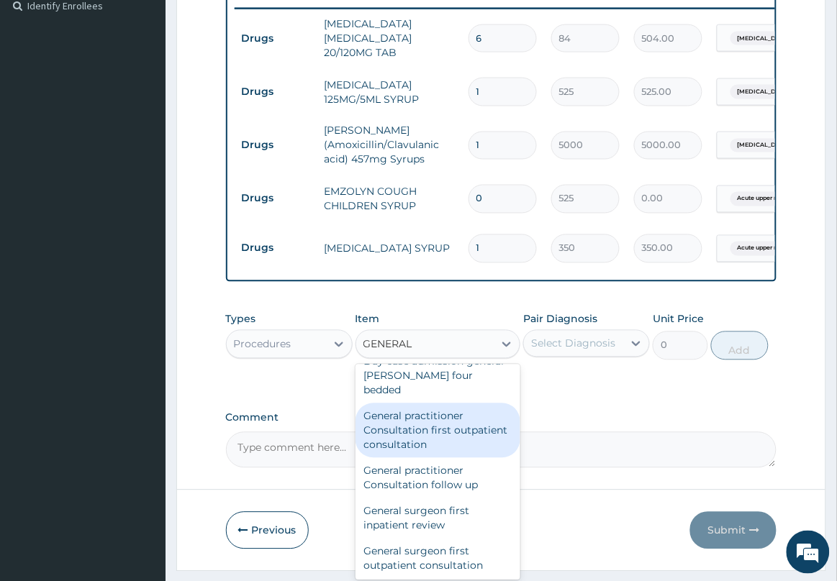
click at [458, 415] on div "General practitioner Consultation first outpatient consultation" at bounding box center [437, 431] width 165 height 55
type input "2500"
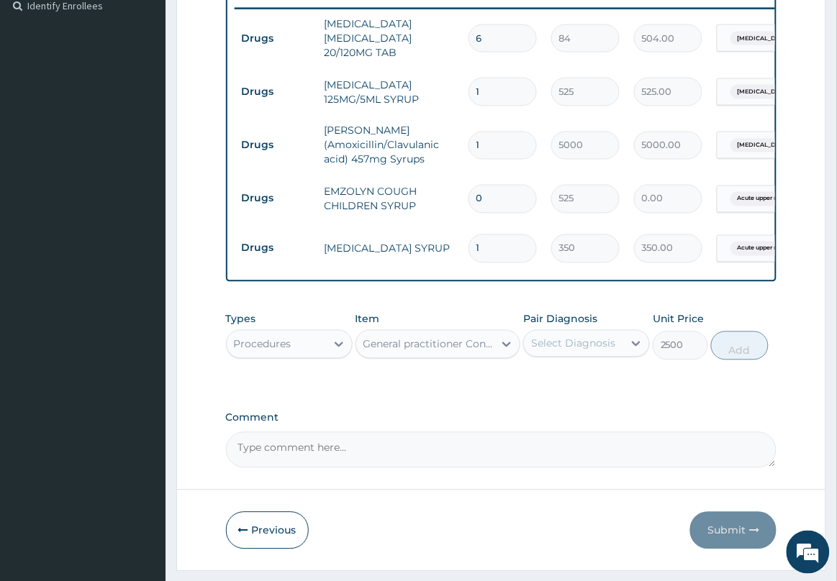
click at [573, 351] on div "Select Diagnosis" at bounding box center [573, 344] width 84 height 14
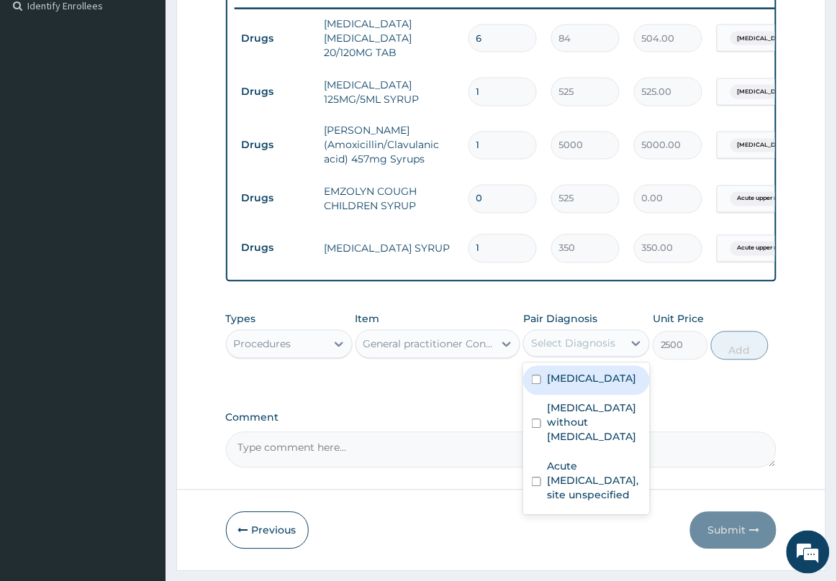
click at [569, 386] on label "Plasmodium malariae malaria without complication" at bounding box center [591, 379] width 89 height 14
checkbox input "true"
click at [740, 360] on button "Add" at bounding box center [740, 346] width 58 height 29
type input "0"
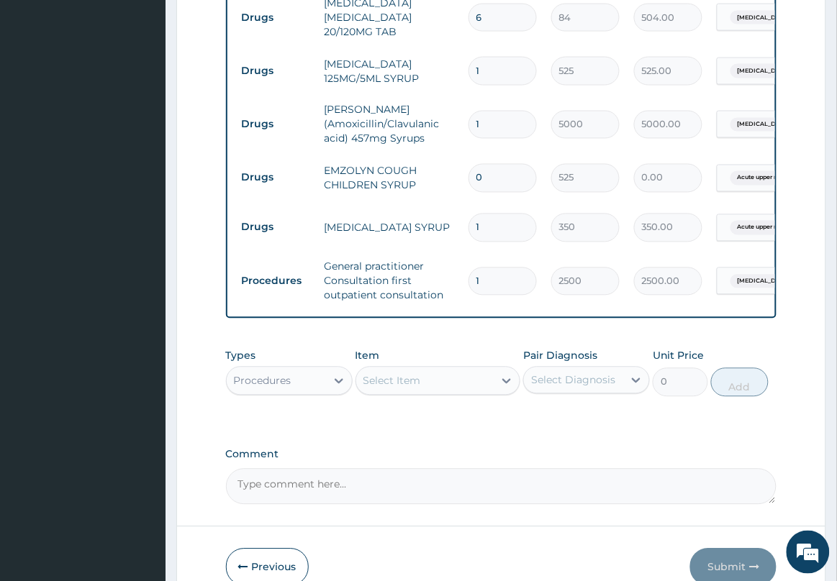
scroll to position [544, 0]
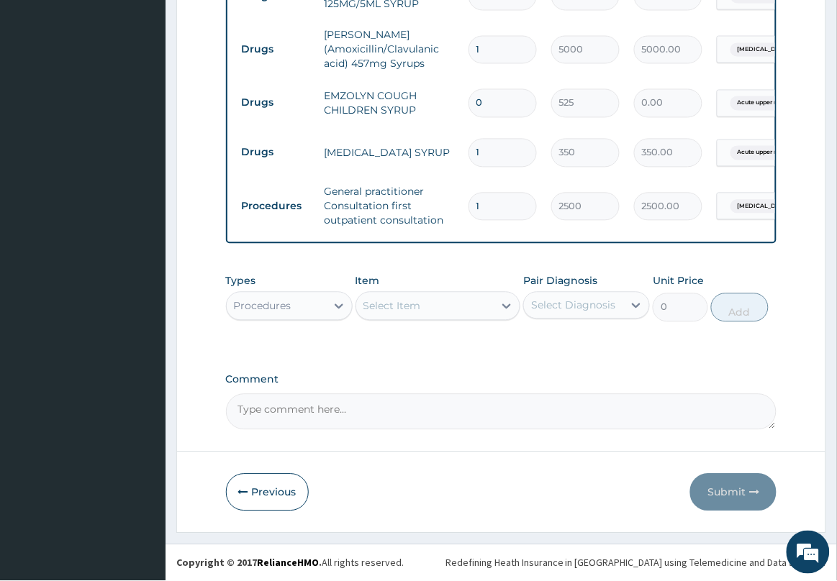
click at [660, 486] on div "Previous Submit" at bounding box center [501, 492] width 551 height 37
click at [619, 486] on div "Previous Submit" at bounding box center [501, 492] width 551 height 37
click at [635, 432] on form "Step 2 of 2 PA Code / Prescription Code Enter Code(Secondary Care Only) Encount…" at bounding box center [501, 39] width 650 height 989
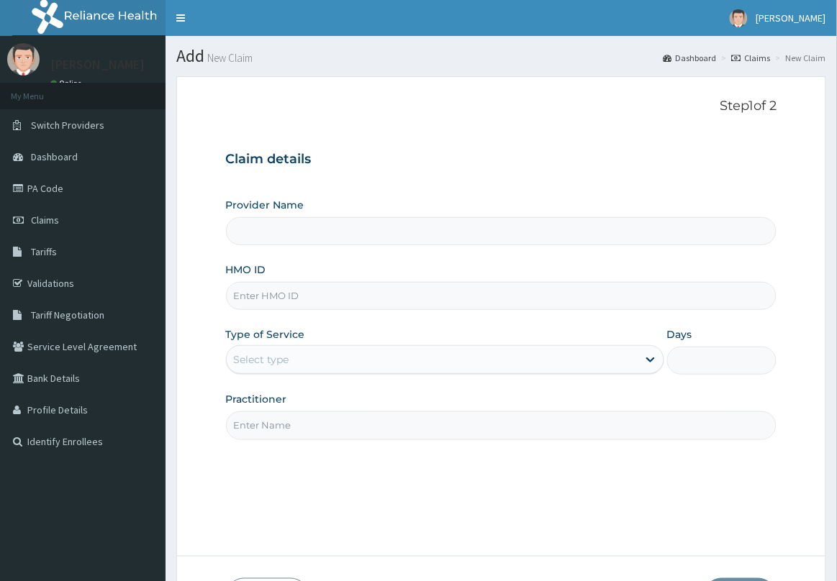
click at [277, 296] on input "HMO ID" at bounding box center [501, 296] width 551 height 28
type input "OAA/"
type input "[GEOGRAPHIC_DATA] & Maternity Home"
type input "OAA/10003/B"
click at [290, 356] on div "Select type" at bounding box center [432, 359] width 411 height 23
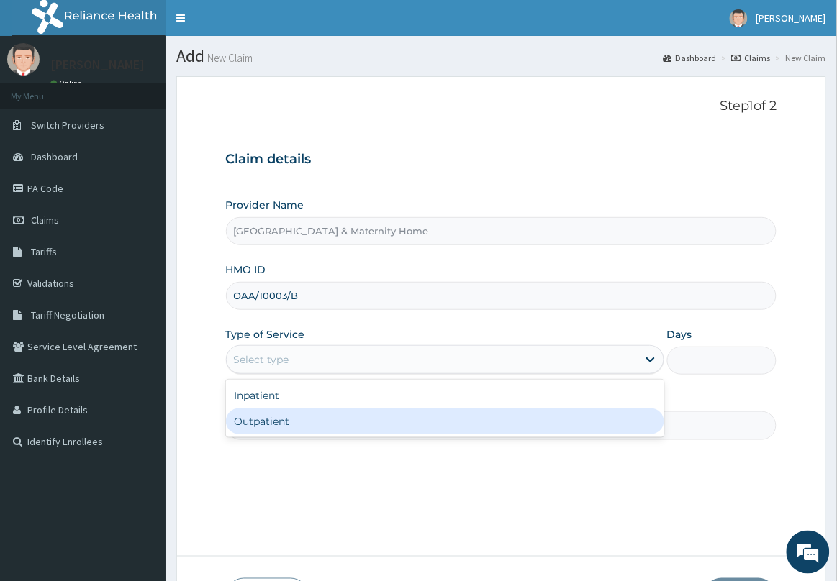
click at [299, 417] on div "Outpatient" at bounding box center [445, 422] width 438 height 26
type input "1"
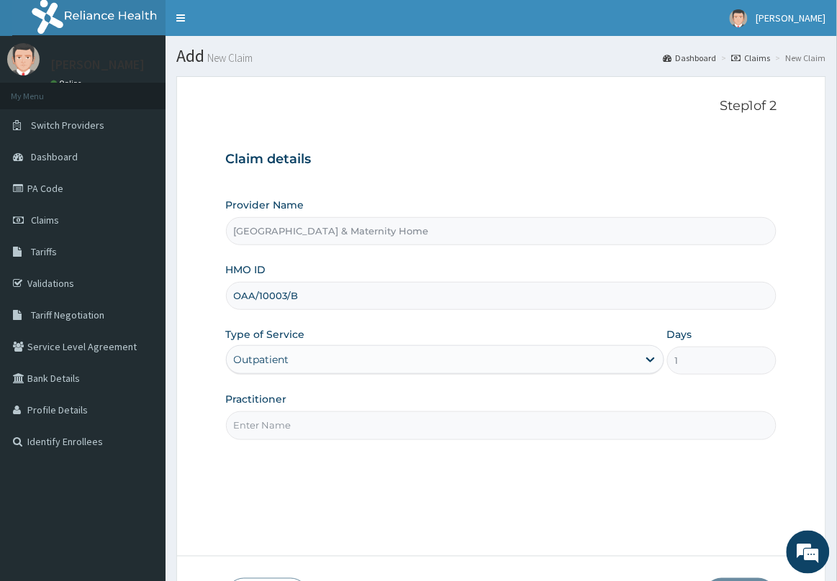
drag, startPoint x: 312, startPoint y: 422, endPoint x: 314, endPoint y: 412, distance: 9.6
click at [314, 412] on input "Practitioner" at bounding box center [501, 426] width 551 height 28
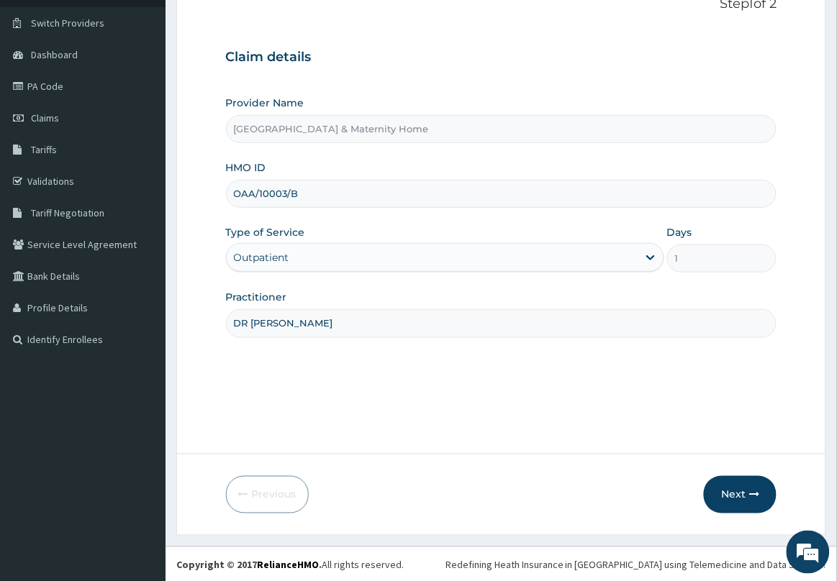
scroll to position [105, 0]
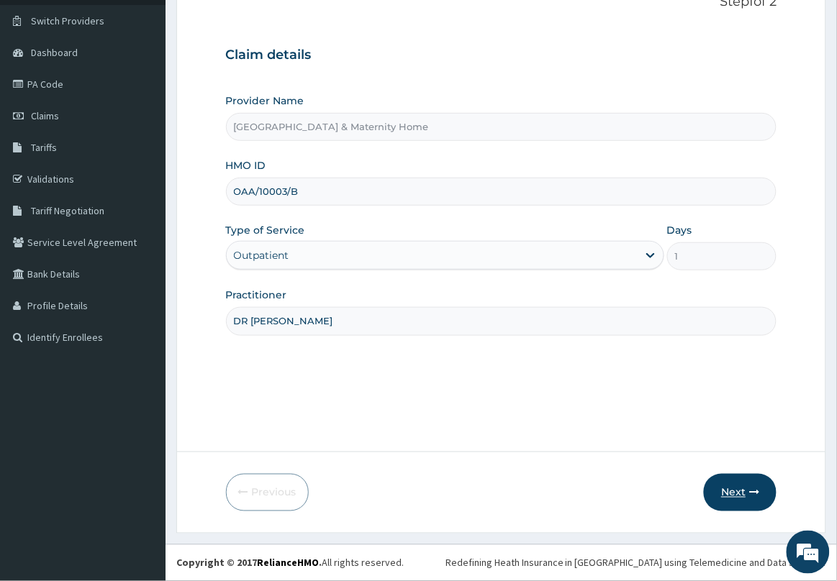
type input "DR [PERSON_NAME]"
click at [736, 491] on button "Next" at bounding box center [740, 492] width 73 height 37
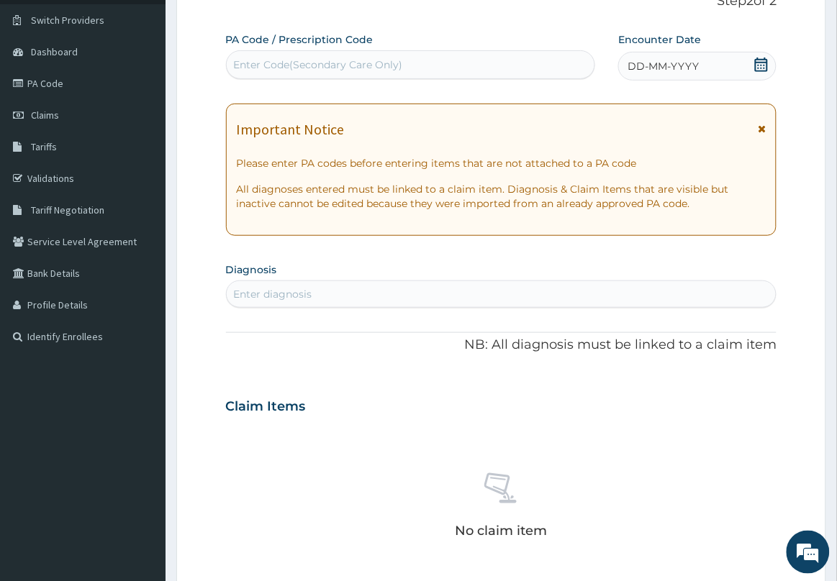
click at [764, 130] on icon at bounding box center [762, 129] width 8 height 10
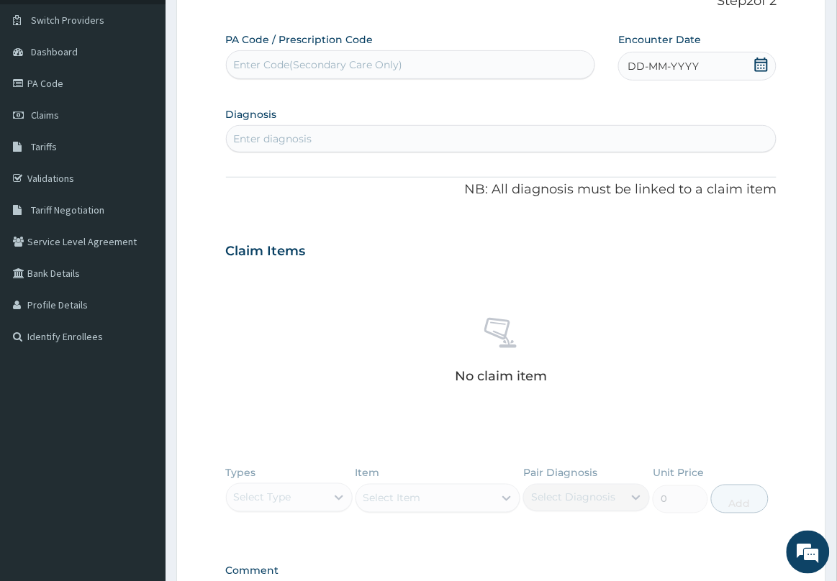
click at [763, 63] on icon at bounding box center [761, 65] width 14 height 14
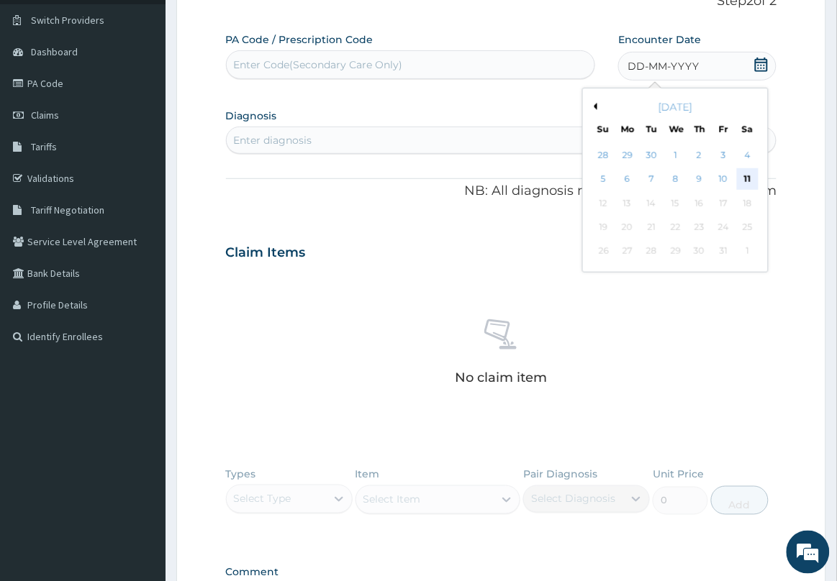
click at [746, 178] on div "11" at bounding box center [748, 180] width 22 height 22
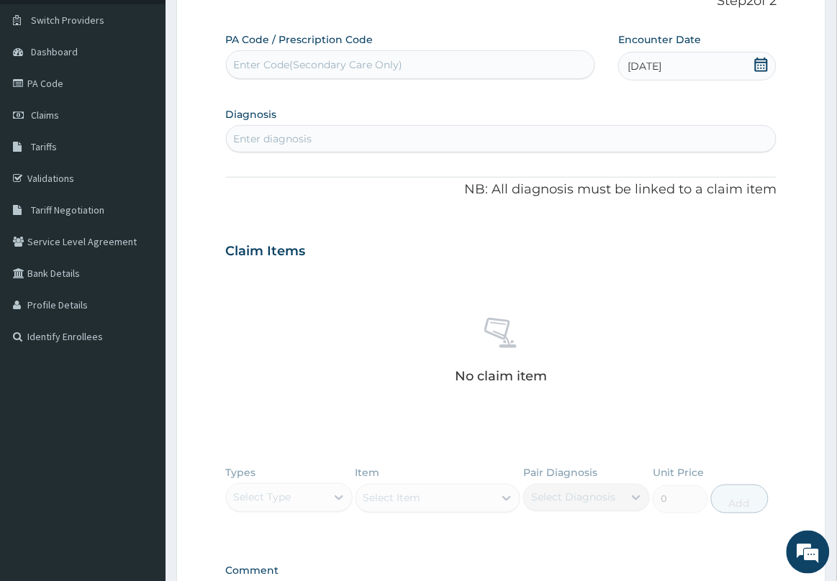
click at [533, 135] on div "Enter diagnosis" at bounding box center [502, 138] width 550 height 23
type input "ACUTE"
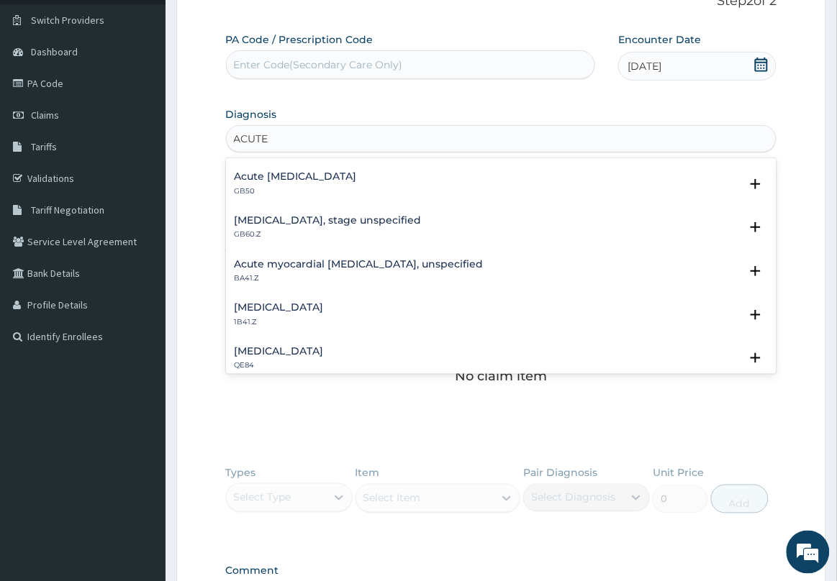
scroll to position [180, 0]
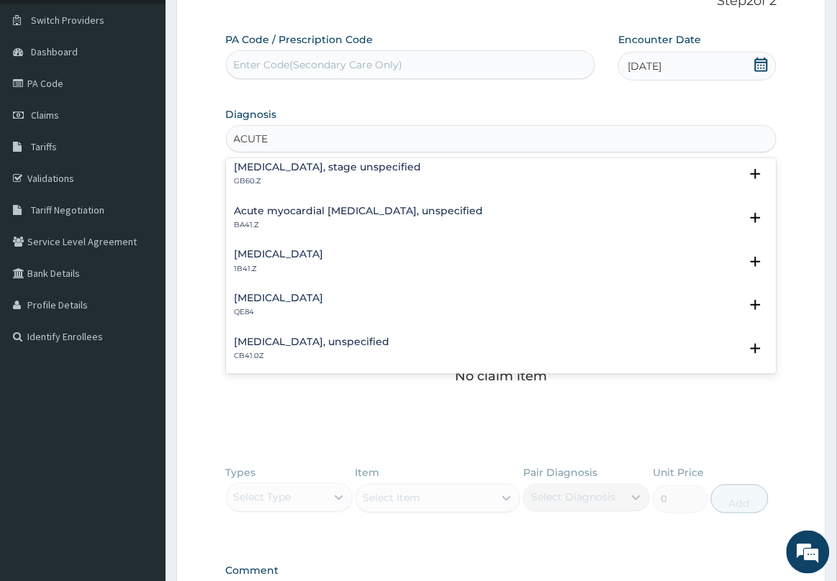
click at [380, 340] on h4 "[MEDICAL_DATA], unspecified" at bounding box center [312, 342] width 155 height 11
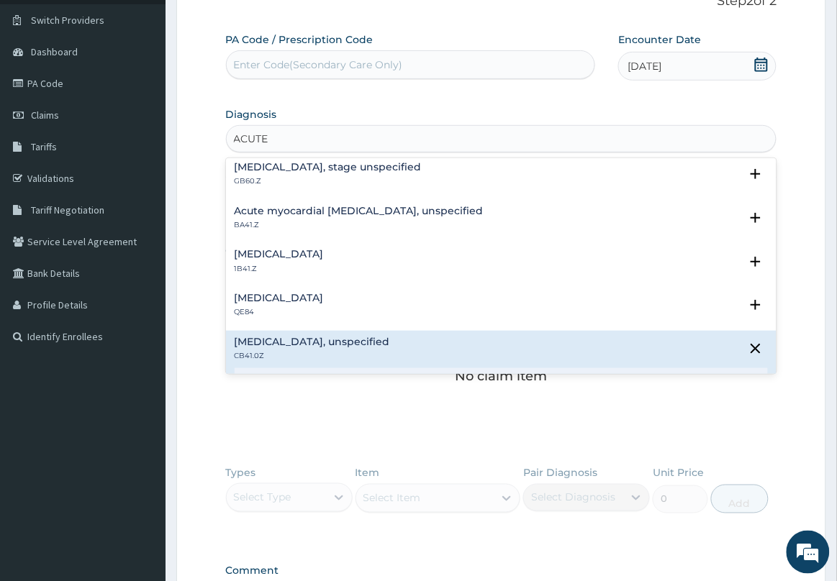
click at [383, 337] on h4 "[MEDICAL_DATA], unspecified" at bounding box center [312, 342] width 155 height 11
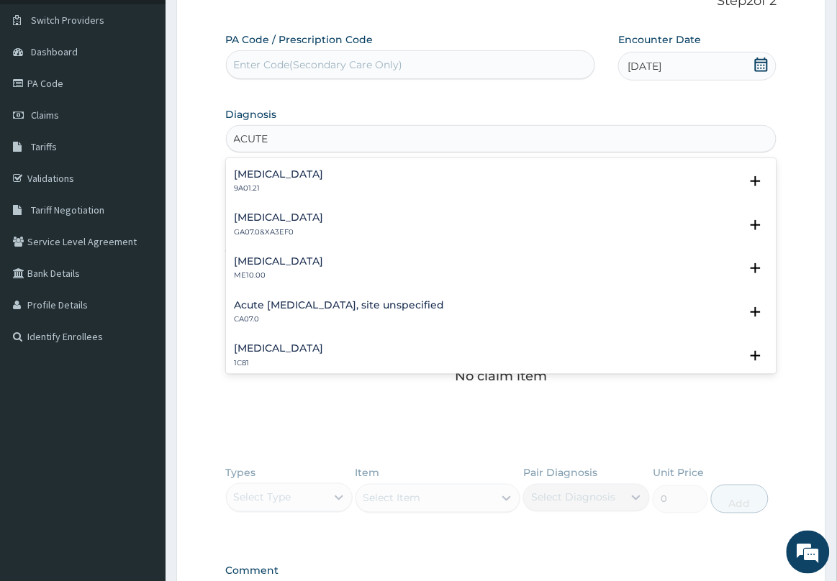
scroll to position [1529, 0]
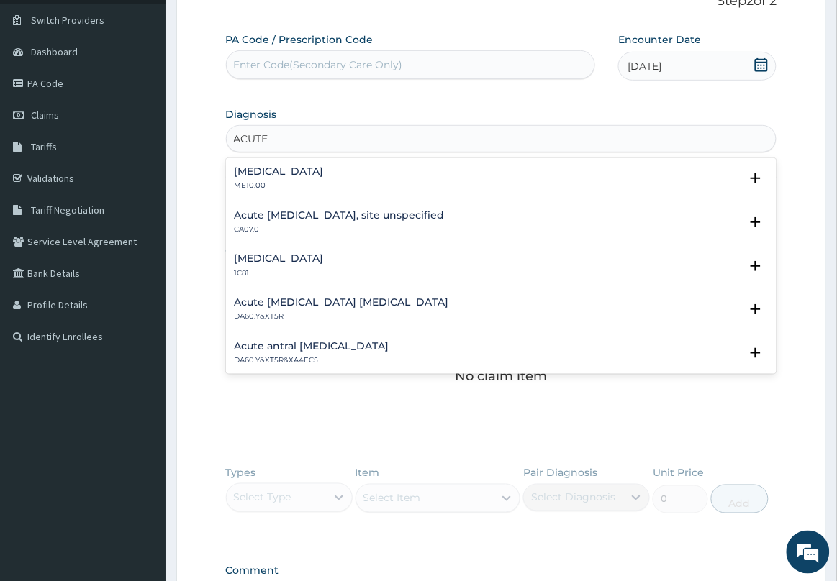
click at [383, 219] on h4 "Acute [MEDICAL_DATA], site unspecified" at bounding box center [340, 215] width 210 height 11
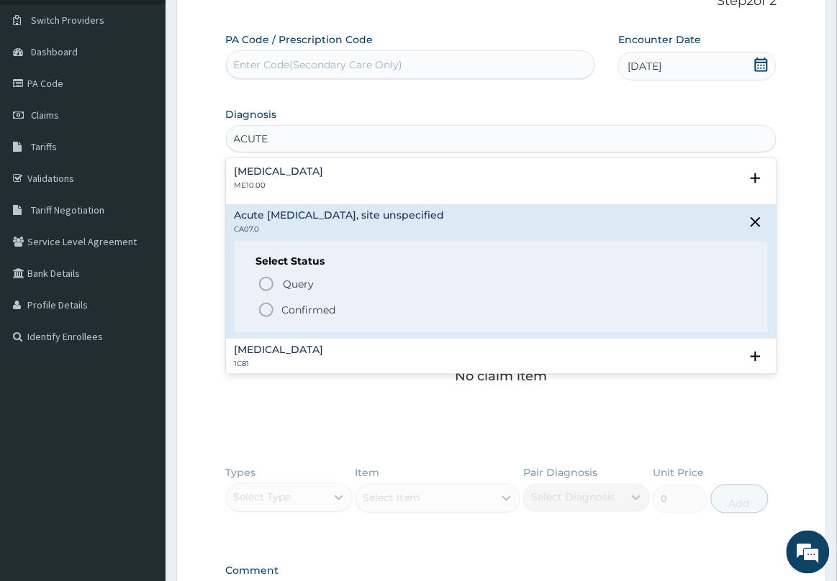
click at [267, 314] on icon "status option filled" at bounding box center [266, 309] width 17 height 17
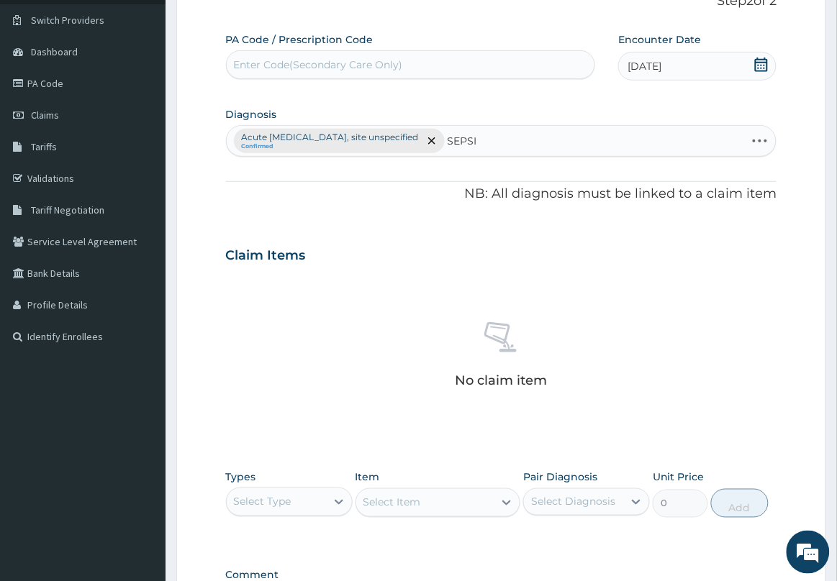
type input "[MEDICAL_DATA]"
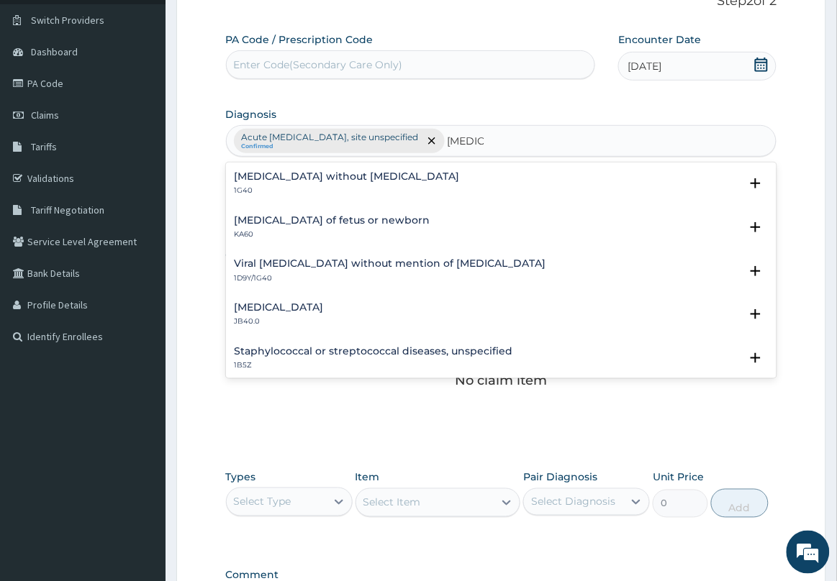
click at [261, 189] on p "1G40" at bounding box center [347, 191] width 225 height 10
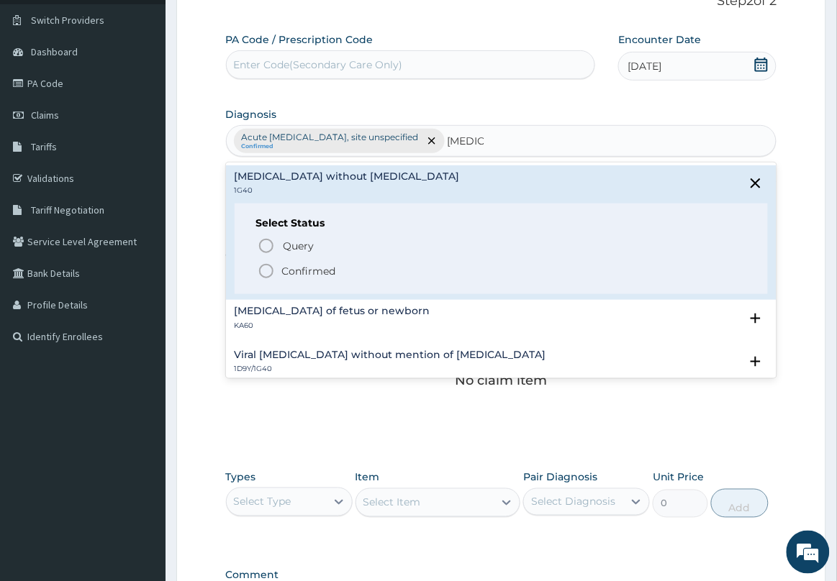
click at [260, 263] on icon "status option filled" at bounding box center [266, 271] width 17 height 17
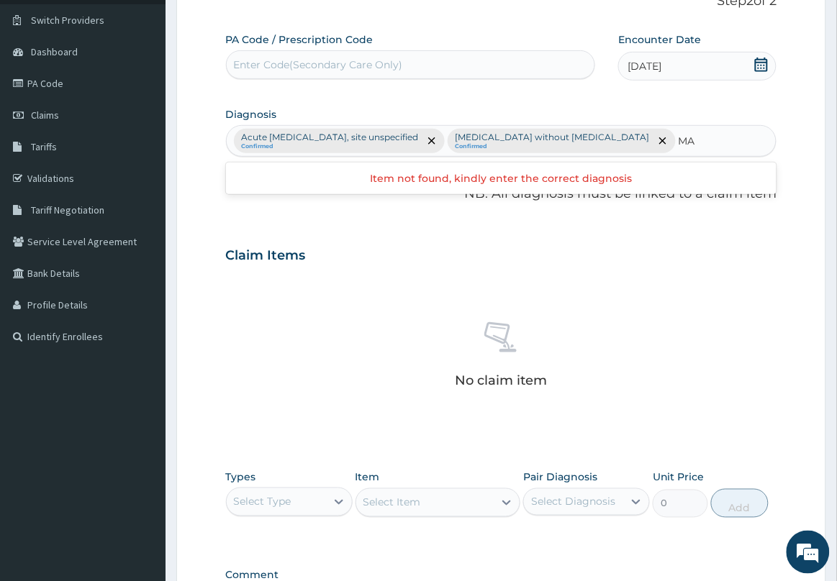
type input "M"
type input "P"
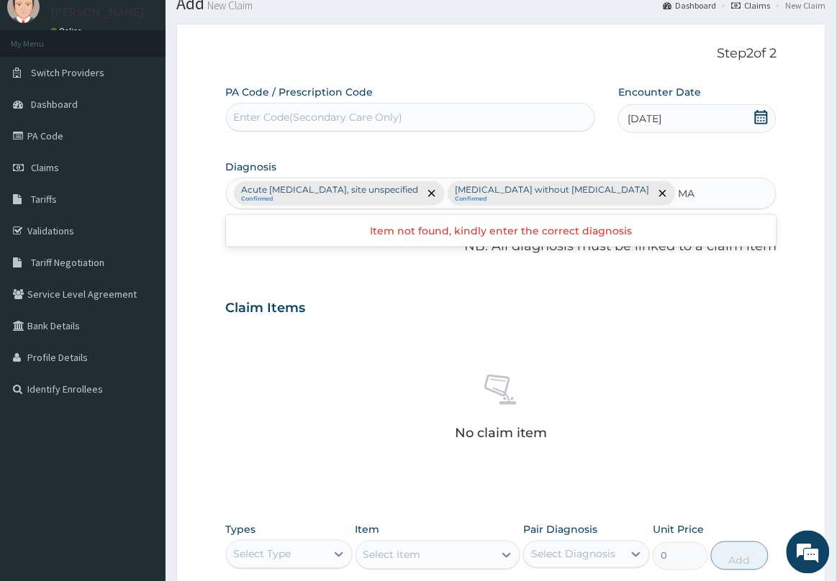
scroll to position [0, 0]
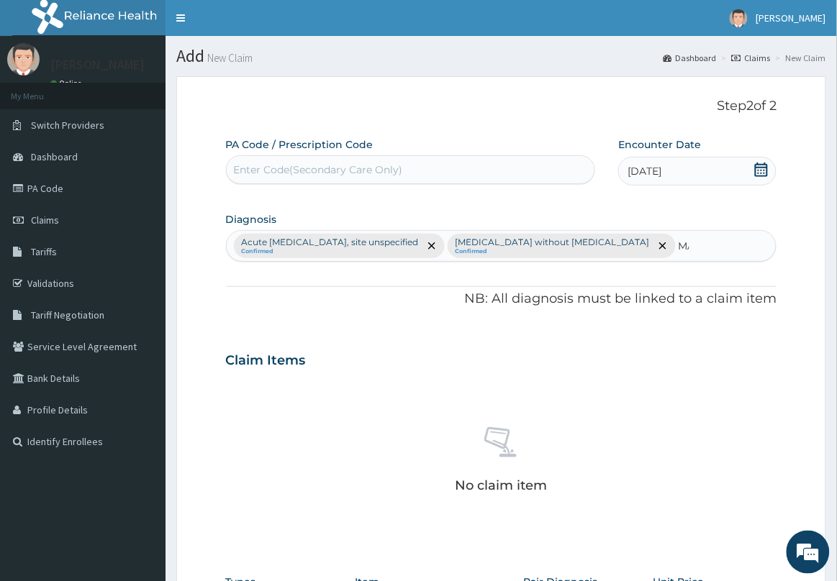
type input "M"
click at [659, 247] on icon "remove selection option" at bounding box center [662, 245] width 7 height 7
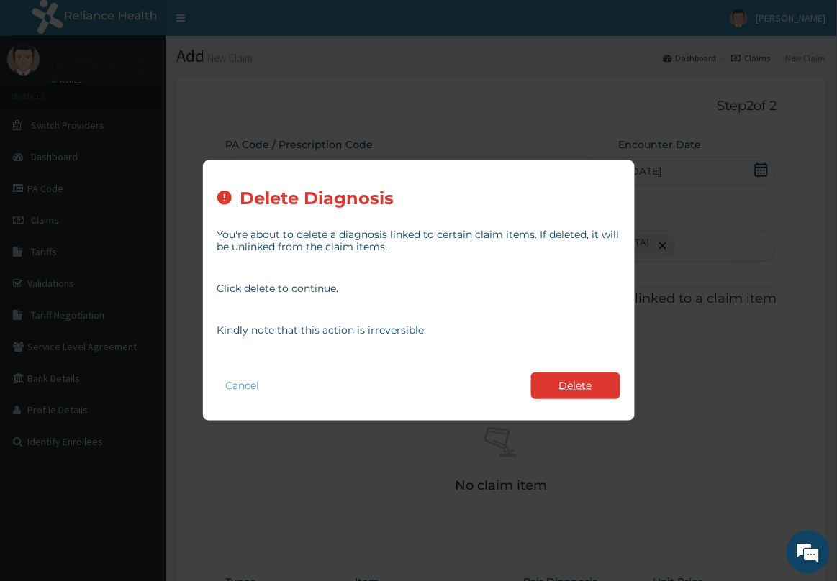
click at [581, 378] on button "Delete" at bounding box center [575, 386] width 89 height 27
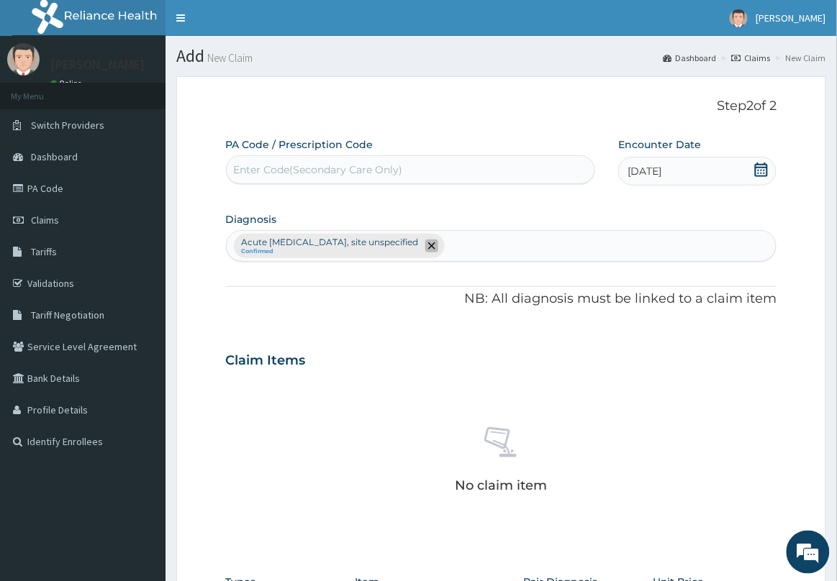
click at [435, 249] on icon "remove selection option" at bounding box center [431, 245] width 7 height 7
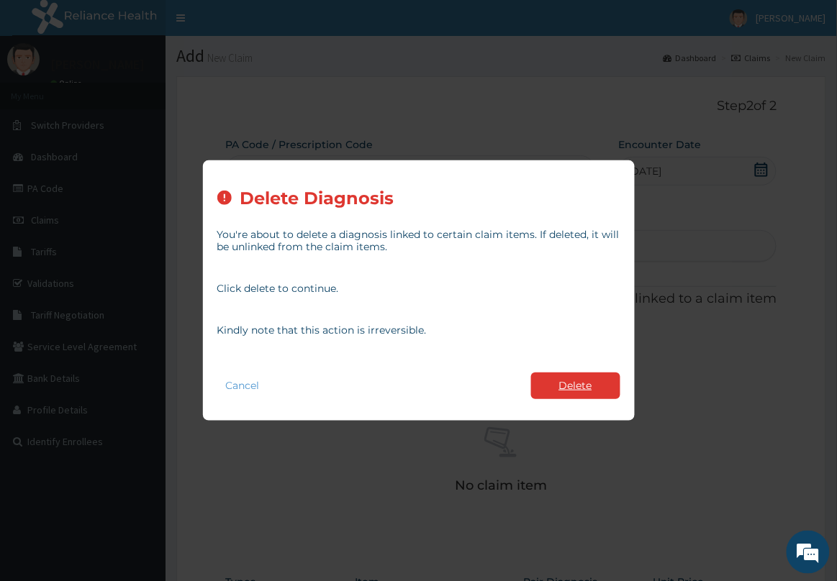
drag, startPoint x: 569, startPoint y: 385, endPoint x: 499, endPoint y: 347, distance: 80.2
click at [567, 385] on button "Delete" at bounding box center [575, 386] width 89 height 27
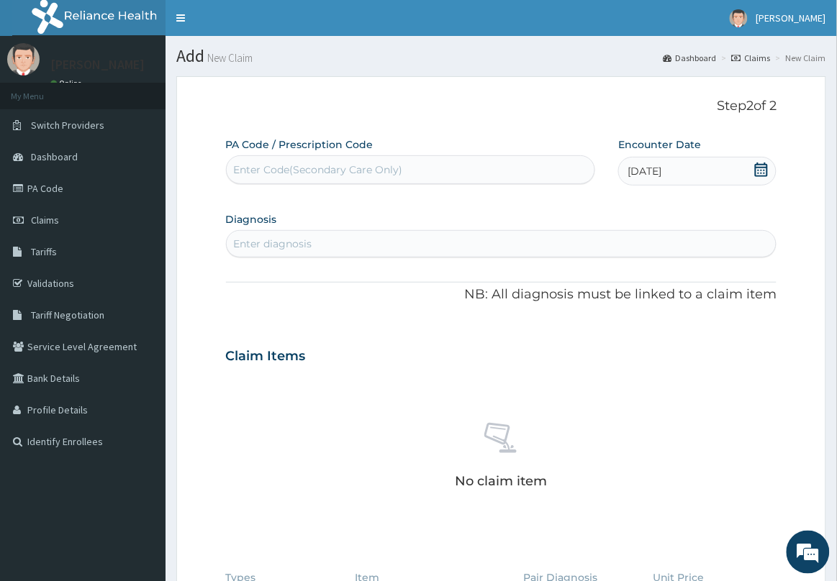
drag, startPoint x: 450, startPoint y: 250, endPoint x: 459, endPoint y: 238, distance: 14.4
click at [458, 240] on div "Enter diagnosis" at bounding box center [502, 243] width 550 height 23
type input "M"
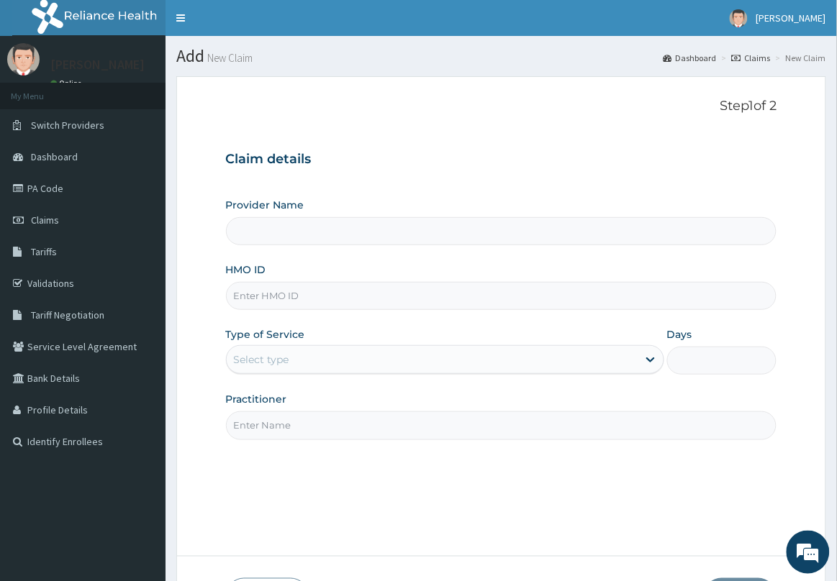
click at [342, 294] on input "HMO ID" at bounding box center [501, 296] width 551 height 28
type input "OAA/10"
type input "[GEOGRAPHIC_DATA] & Maternity Home"
type input "OAA/10003/B"
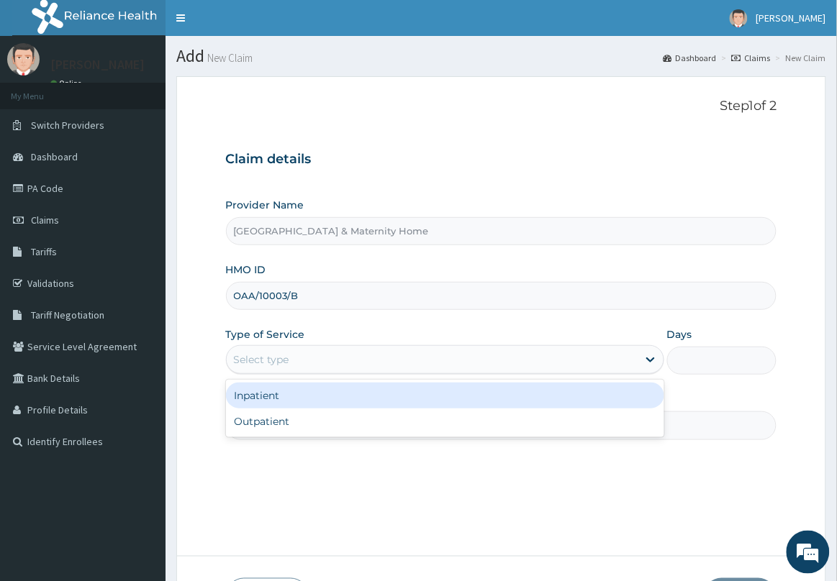
click at [327, 358] on div "Select type" at bounding box center [432, 359] width 411 height 23
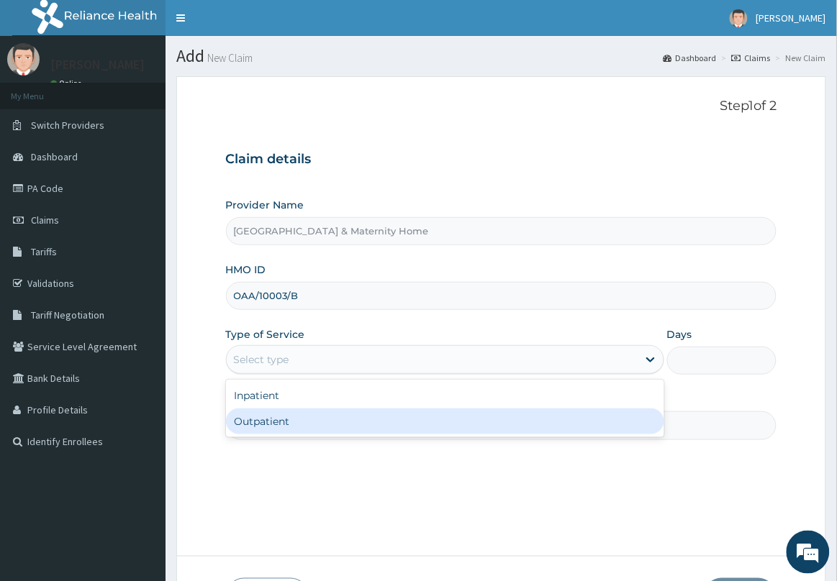
click at [310, 430] on div "Outpatient" at bounding box center [445, 422] width 438 height 26
type input "1"
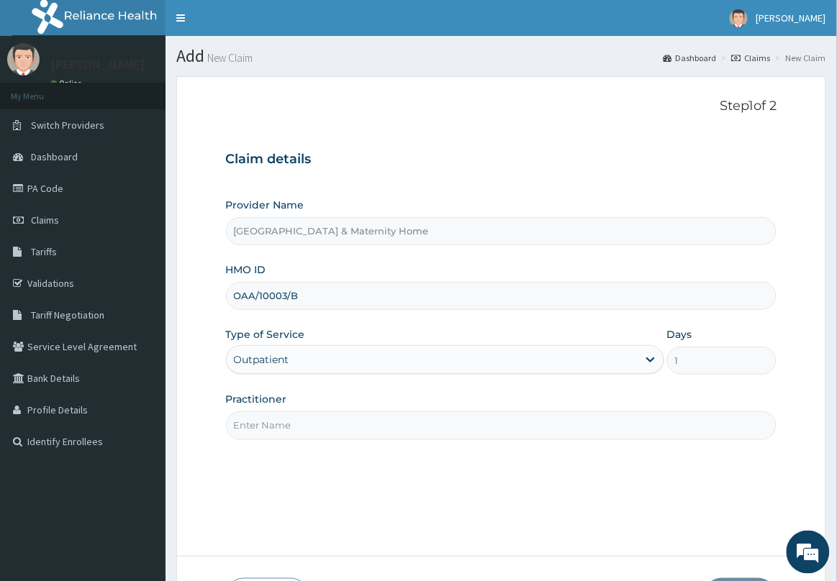
click at [332, 433] on input "Practitioner" at bounding box center [501, 426] width 551 height 28
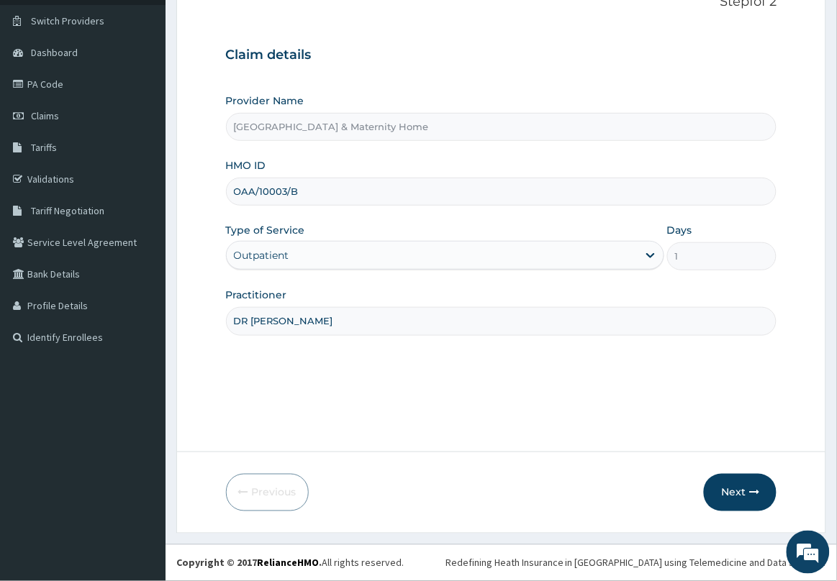
scroll to position [105, 0]
type input "DR [PERSON_NAME]"
click at [739, 494] on button "Next" at bounding box center [740, 492] width 73 height 37
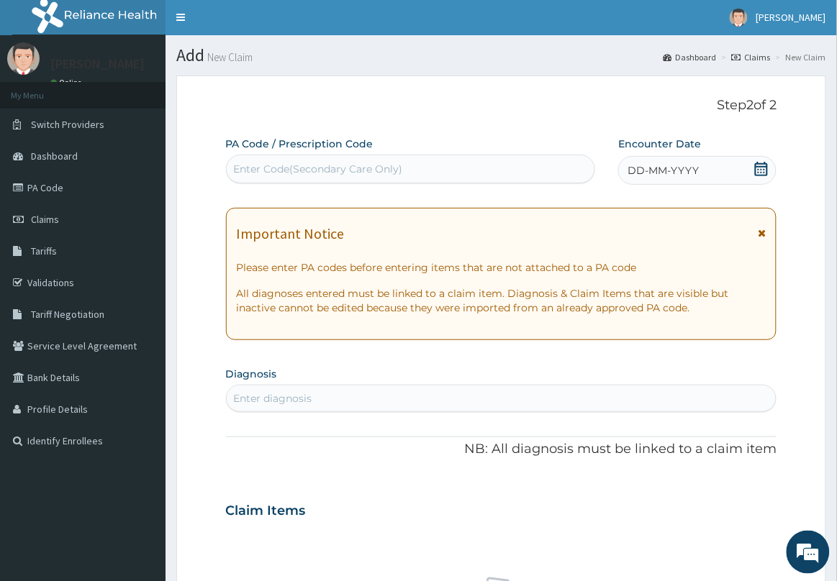
scroll to position [0, 0]
click at [764, 229] on icon at bounding box center [762, 234] width 8 height 10
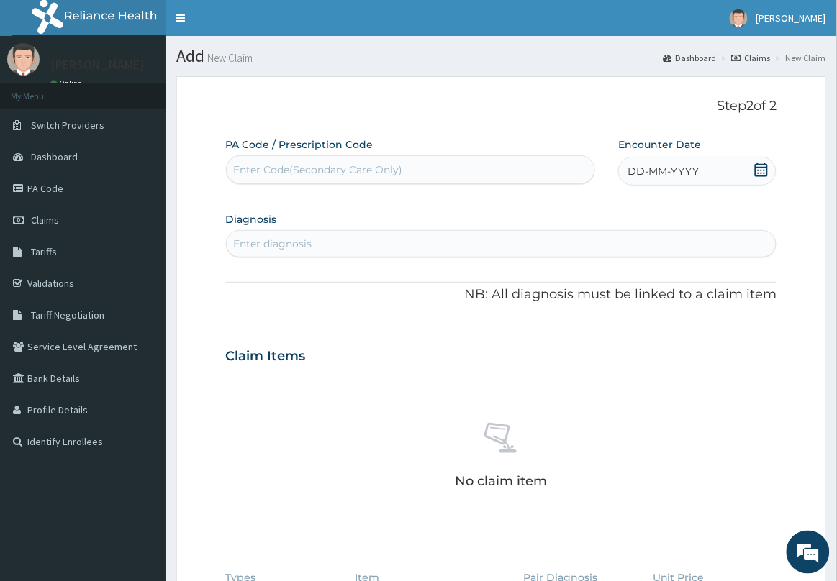
drag, startPoint x: 761, startPoint y: 171, endPoint x: 754, endPoint y: 175, distance: 8.0
click at [760, 171] on icon at bounding box center [761, 170] width 14 height 14
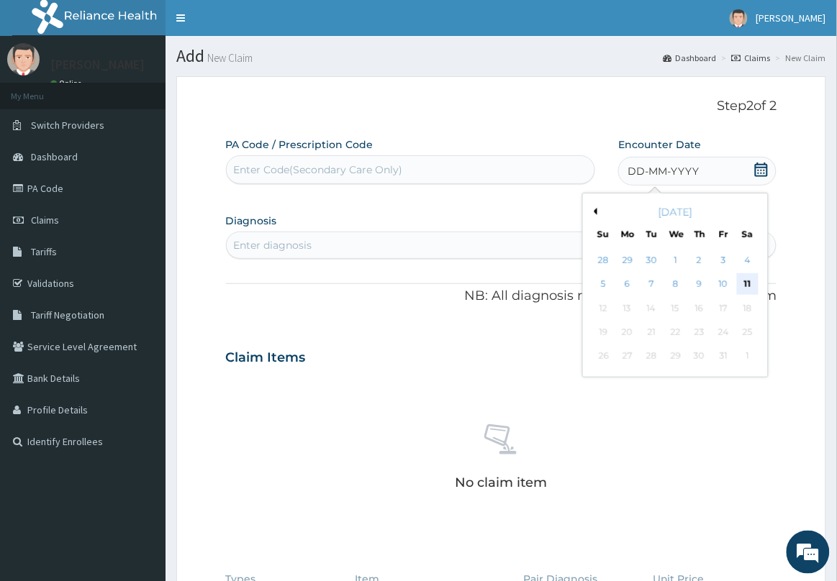
click at [748, 282] on div "11" at bounding box center [748, 285] width 22 height 22
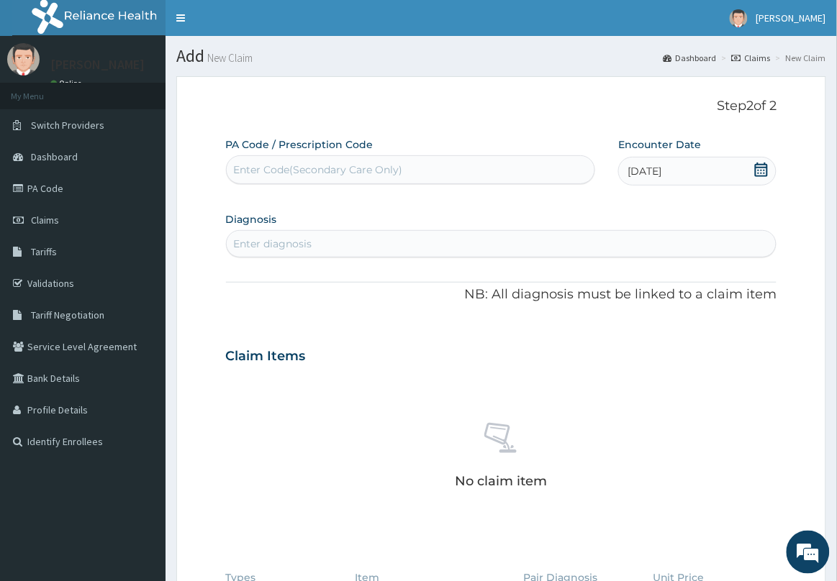
click at [544, 245] on div "Enter diagnosis" at bounding box center [502, 243] width 550 height 23
type input "M"
type input "B"
